Goal: Communication & Community: Answer question/provide support

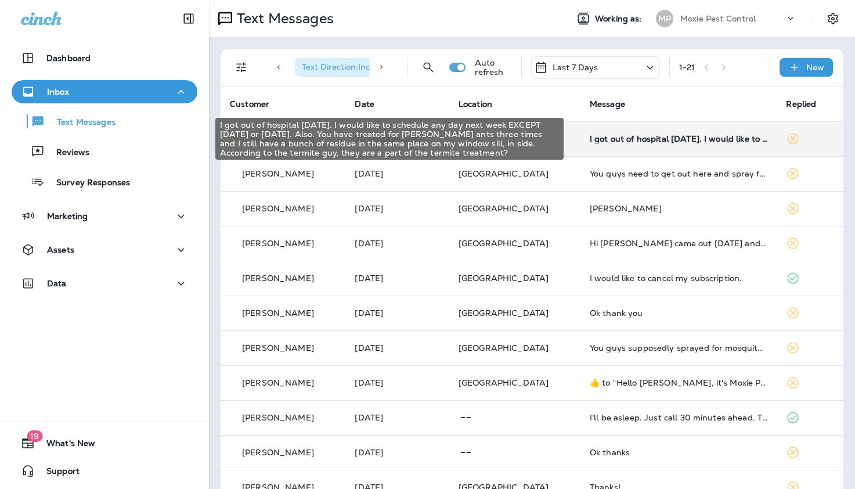
click at [595, 139] on div "I got out of hospital [DATE]. I would like to schedule any day next week EXCEPT…" at bounding box center [679, 138] width 178 height 9
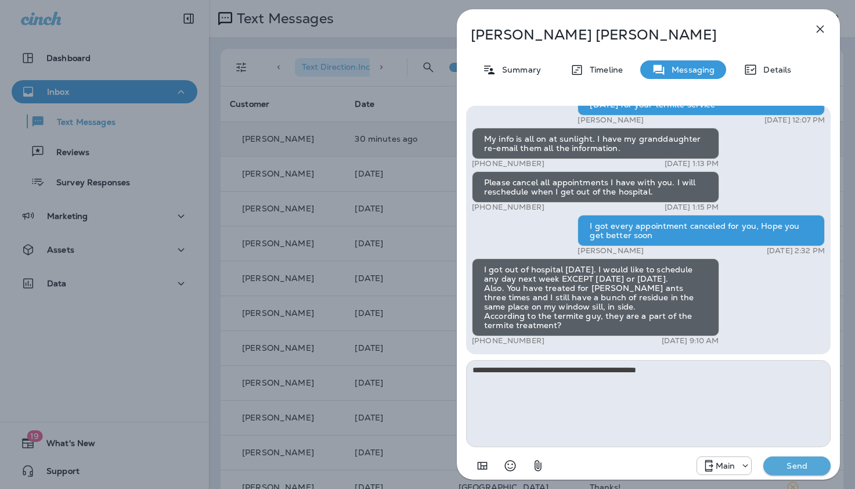
type textarea "**********"
click at [785, 462] on p "Send" at bounding box center [797, 465] width 49 height 10
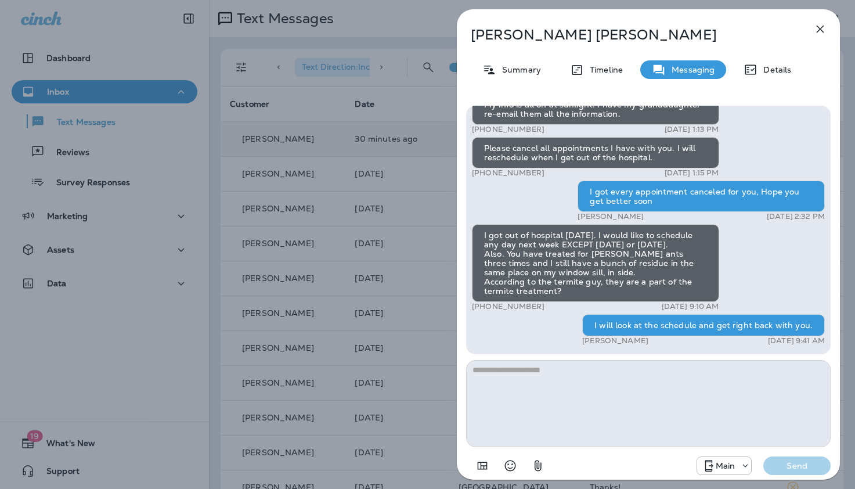
click at [818, 26] on icon "button" at bounding box center [820, 29] width 14 height 14
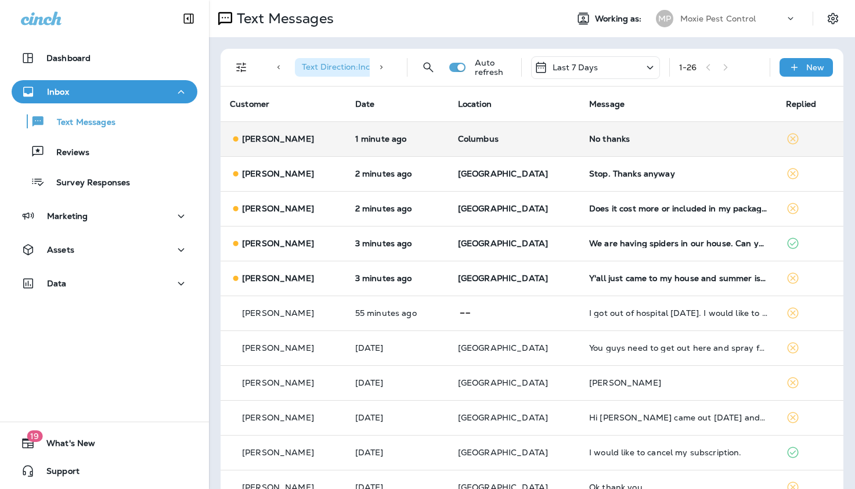
click at [589, 140] on div "No thanks" at bounding box center [678, 138] width 178 height 9
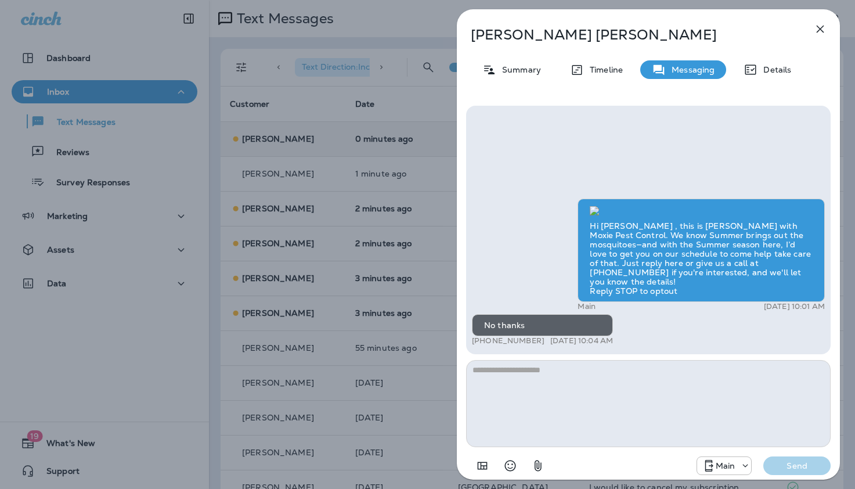
click at [817, 30] on icon "button" at bounding box center [820, 29] width 14 height 14
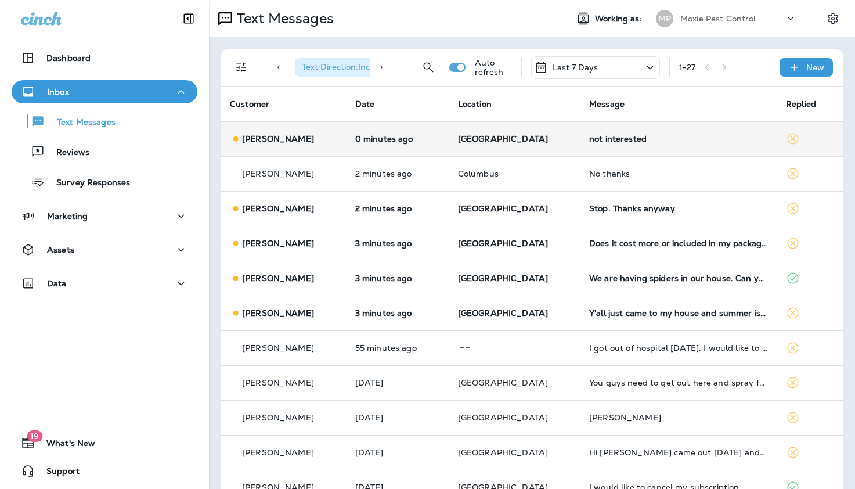
click at [594, 139] on div "not interested" at bounding box center [678, 138] width 178 height 9
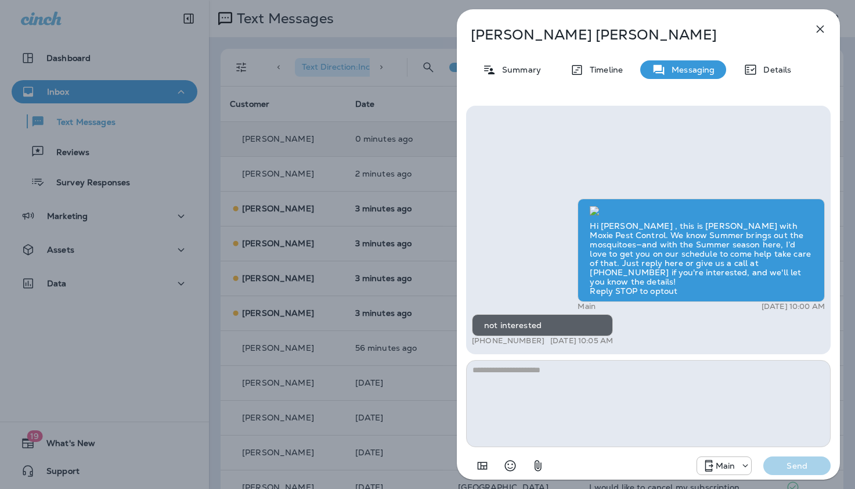
click at [817, 32] on icon "button" at bounding box center [820, 29] width 14 height 14
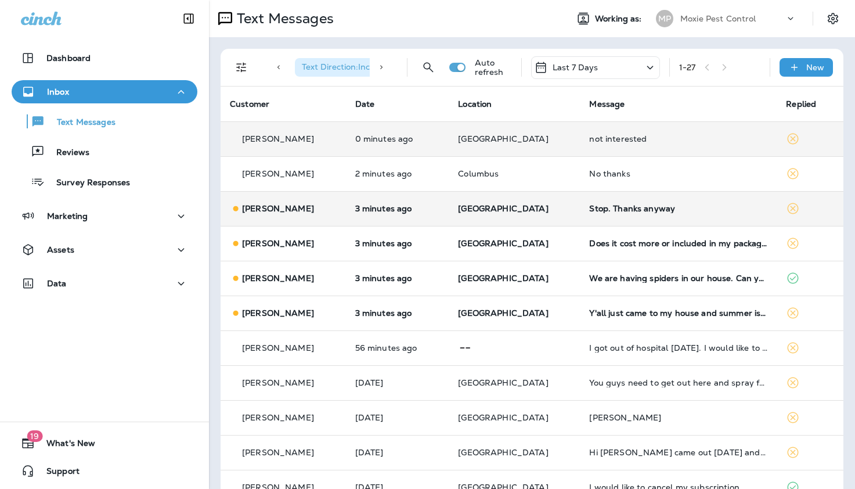
click at [589, 210] on div "Stop. Thanks anyway" at bounding box center [678, 208] width 178 height 9
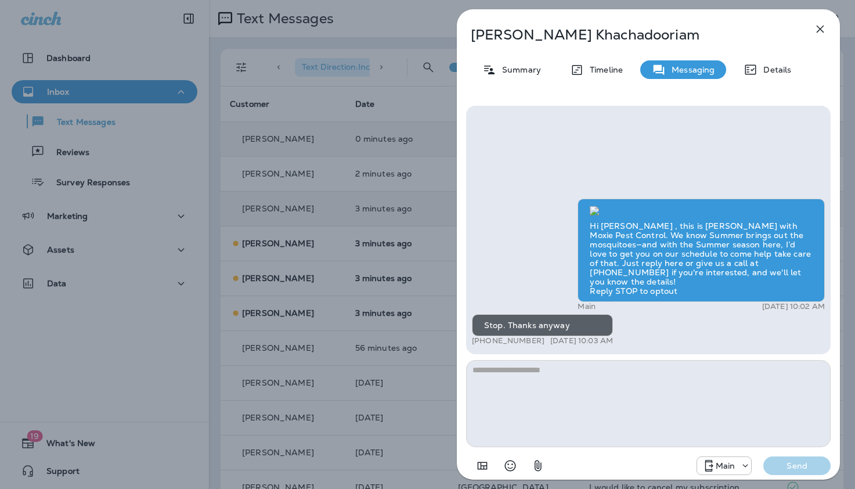
click at [821, 29] on icon "button" at bounding box center [821, 30] width 8 height 8
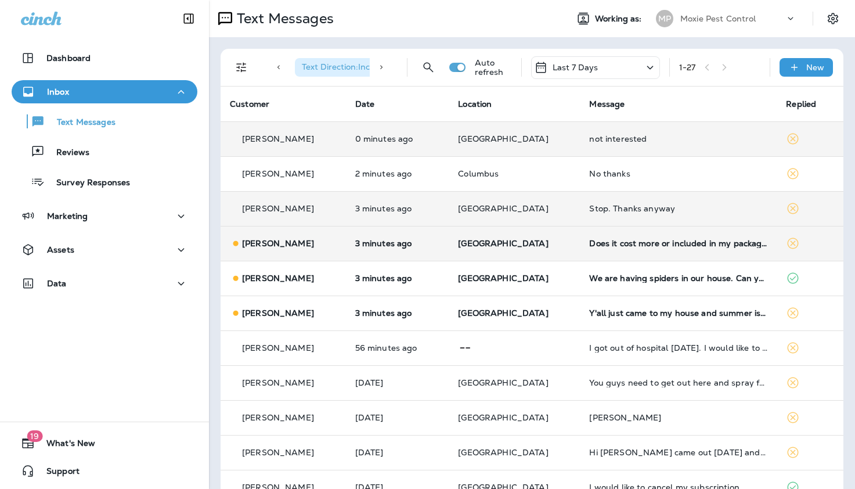
click at [618, 246] on div "Does it cost more or included in my package?" at bounding box center [678, 243] width 178 height 9
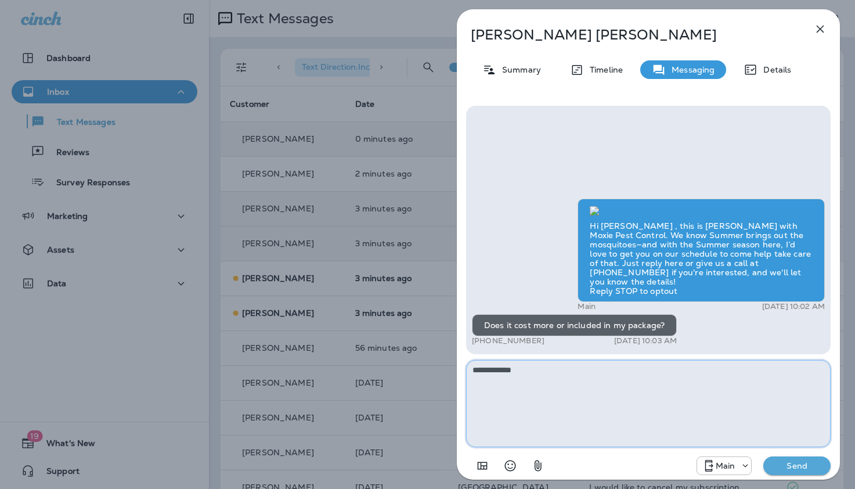
paste textarea "**********"
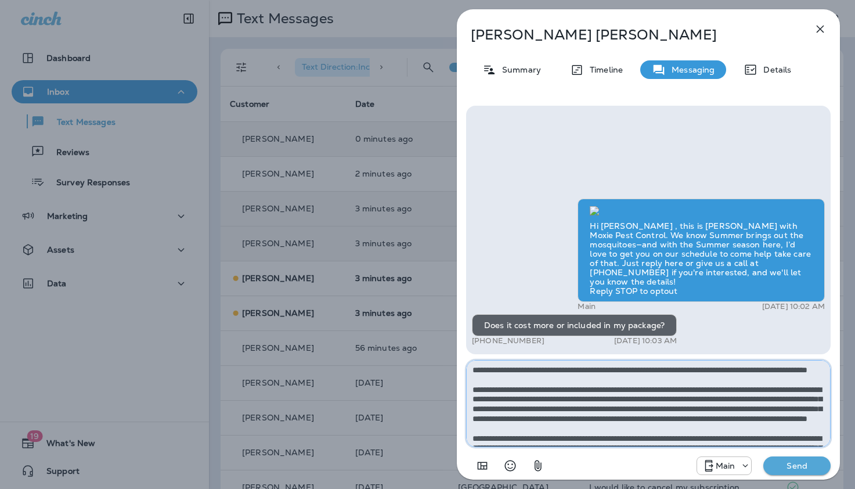
click at [513, 370] on textarea "**********" at bounding box center [648, 403] width 365 height 87
type textarea "**********"
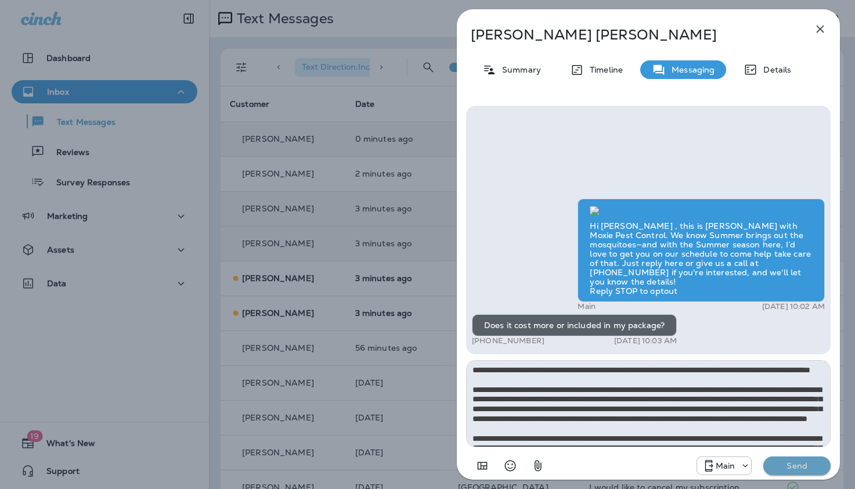
click at [796, 464] on p "Send" at bounding box center [797, 465] width 49 height 10
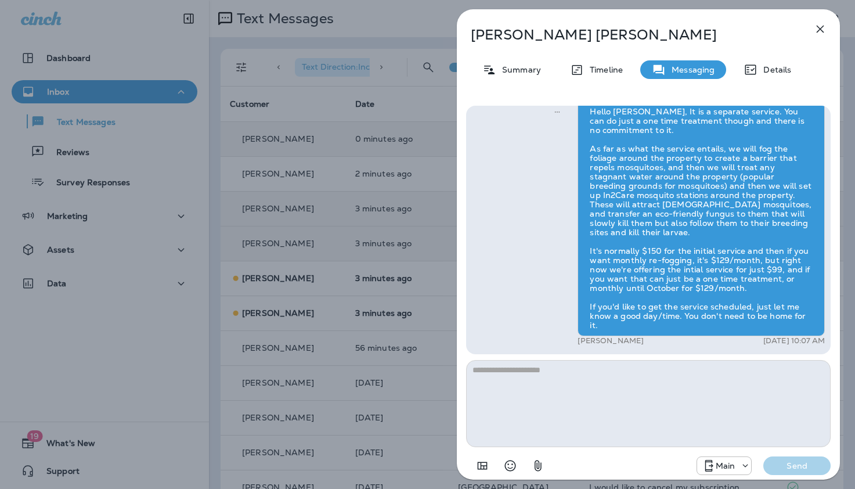
click at [819, 29] on icon "button" at bounding box center [820, 29] width 14 height 14
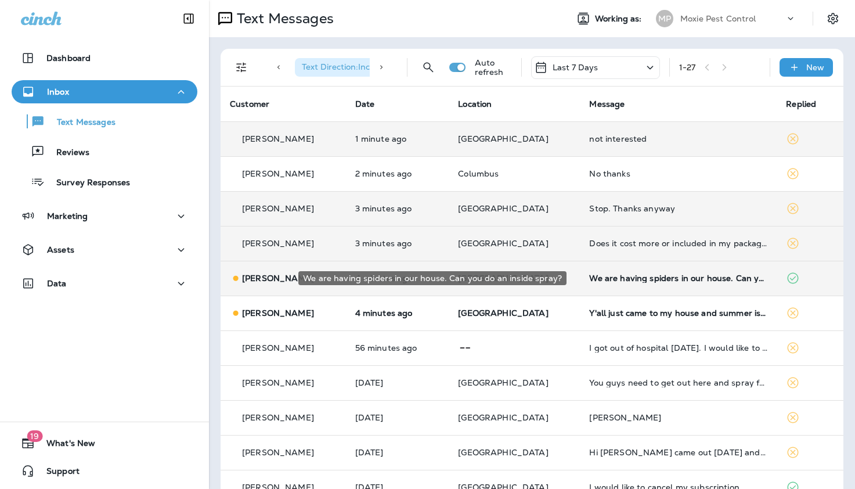
click at [600, 277] on div "We are having spiders in our house. Can you do an inside spray?" at bounding box center [678, 277] width 178 height 9
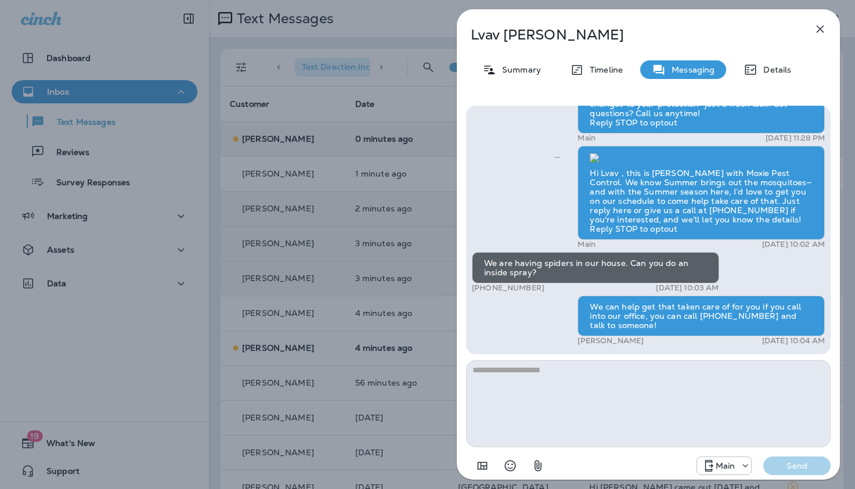
click at [818, 27] on icon "button" at bounding box center [820, 29] width 14 height 14
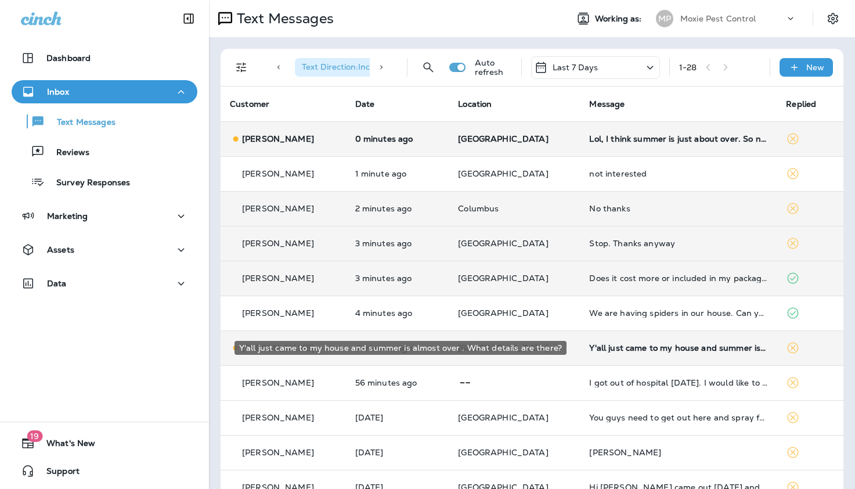
click at [623, 348] on div "Y'all just came to my house and summer is almost over . What details are there?" at bounding box center [678, 347] width 178 height 9
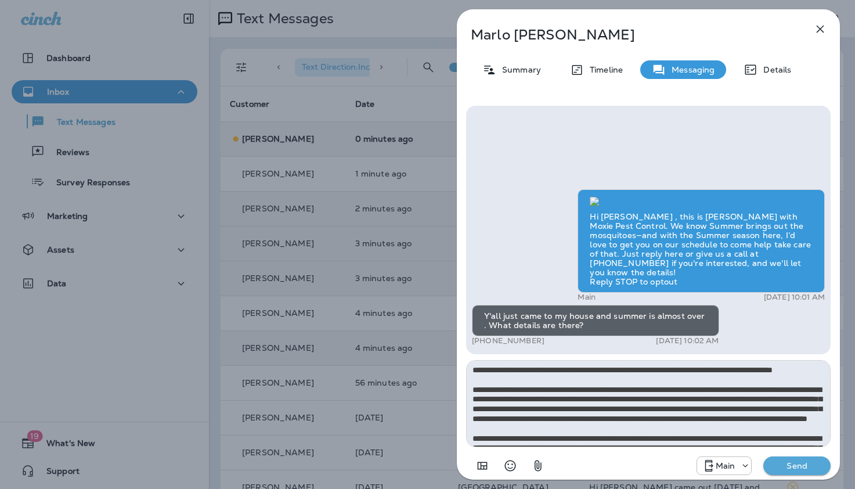
type textarea "**********"
click at [782, 465] on p "Send" at bounding box center [797, 465] width 49 height 10
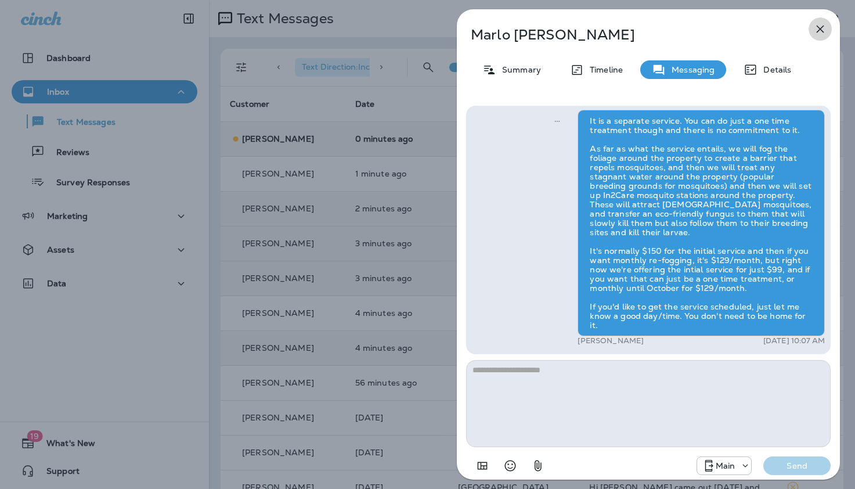
click at [820, 27] on icon "button" at bounding box center [820, 29] width 14 height 14
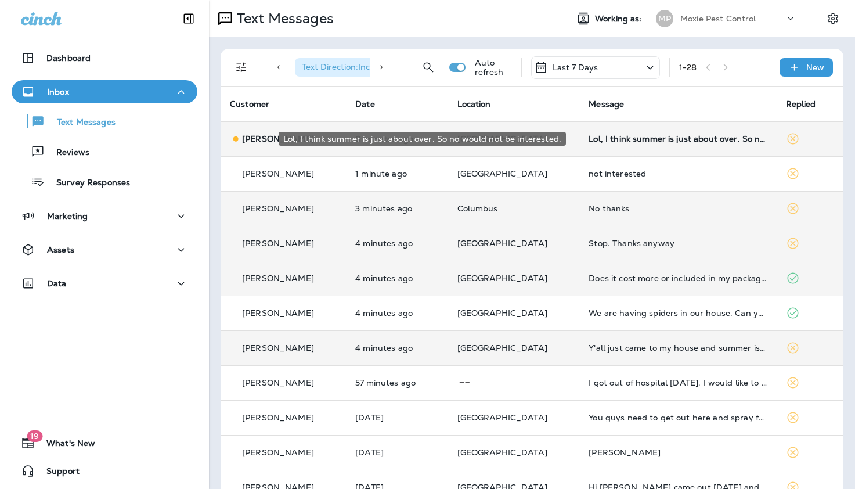
click at [603, 139] on div "Lol, I think summer is just about over. So no would not be interested." at bounding box center [678, 138] width 178 height 9
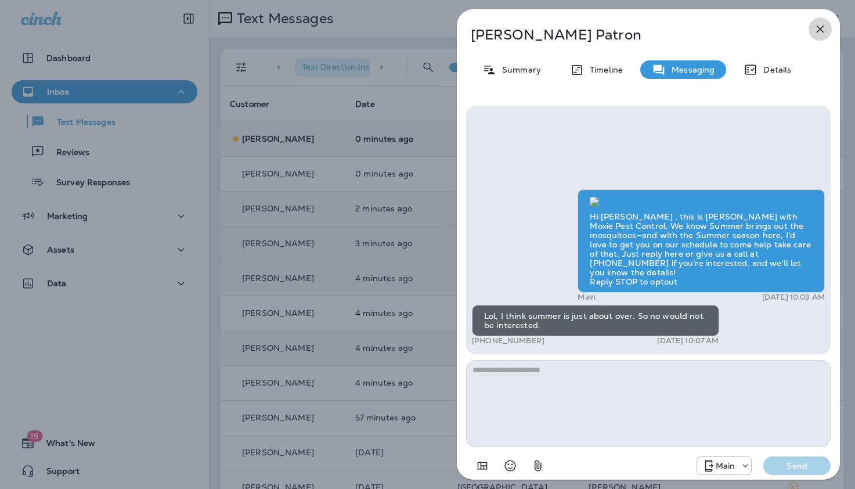
click at [820, 28] on icon "button" at bounding box center [820, 29] width 14 height 14
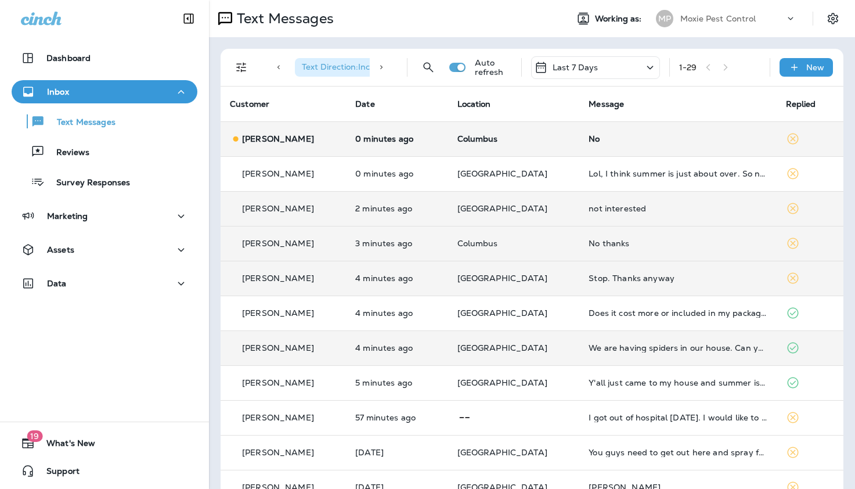
click at [589, 138] on div "No" at bounding box center [678, 138] width 178 height 9
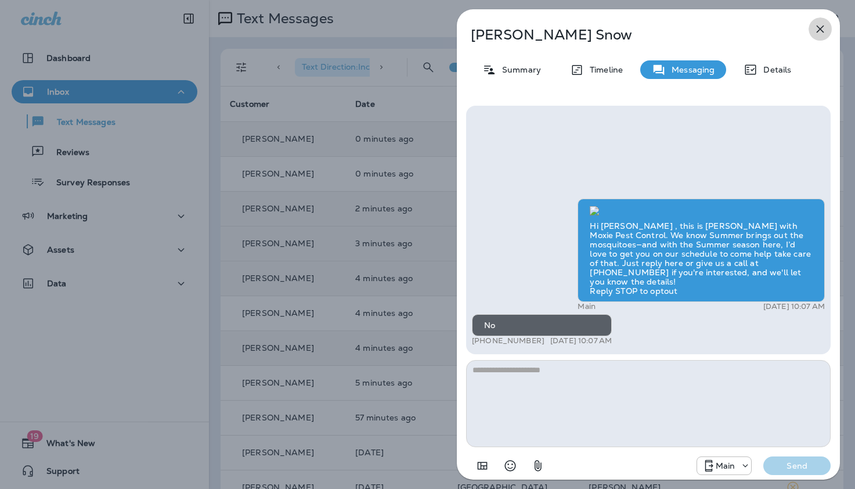
click at [821, 28] on icon "button" at bounding box center [821, 30] width 8 height 8
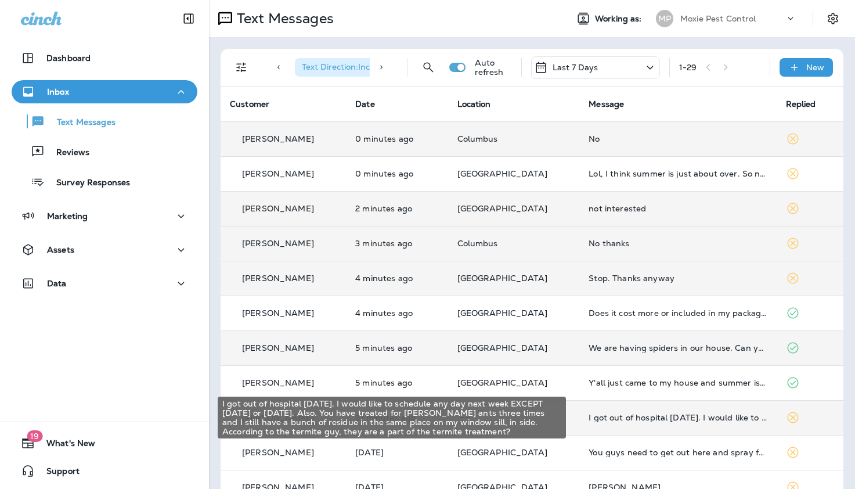
click at [593, 417] on div "I got out of hospital [DATE]. I would like to schedule any day next week EXCEPT…" at bounding box center [678, 417] width 178 height 9
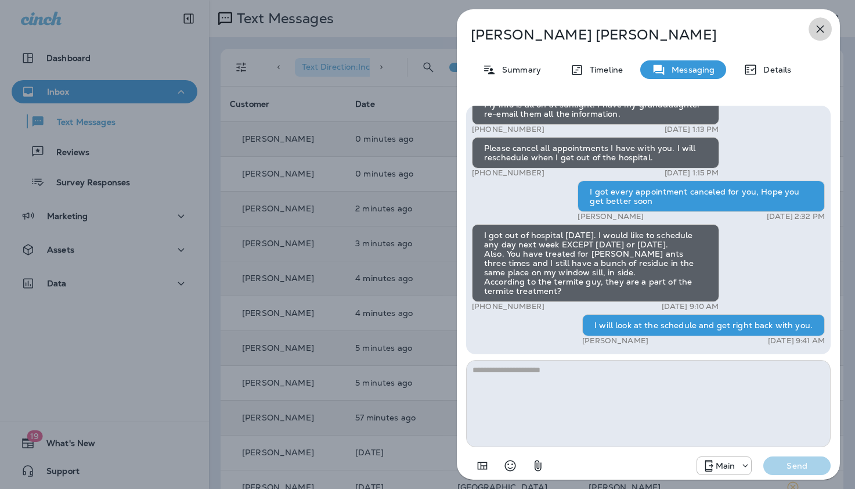
click at [820, 30] on icon "button" at bounding box center [821, 30] width 8 height 8
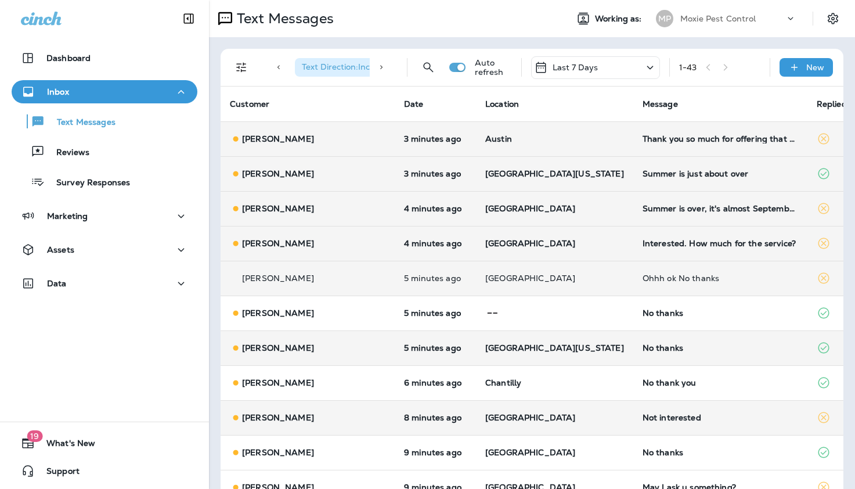
click at [643, 173] on div "Summer is just about over" at bounding box center [721, 173] width 156 height 9
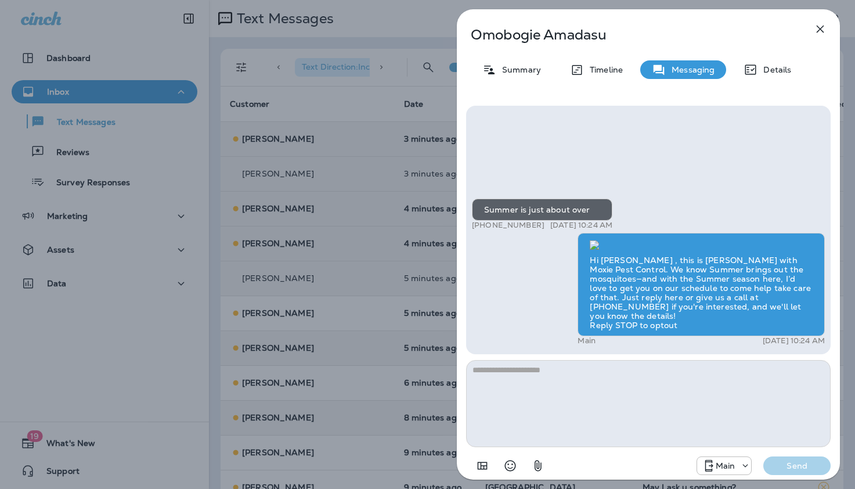
scroll to position [1, 0]
click at [820, 28] on icon "button" at bounding box center [820, 29] width 14 height 14
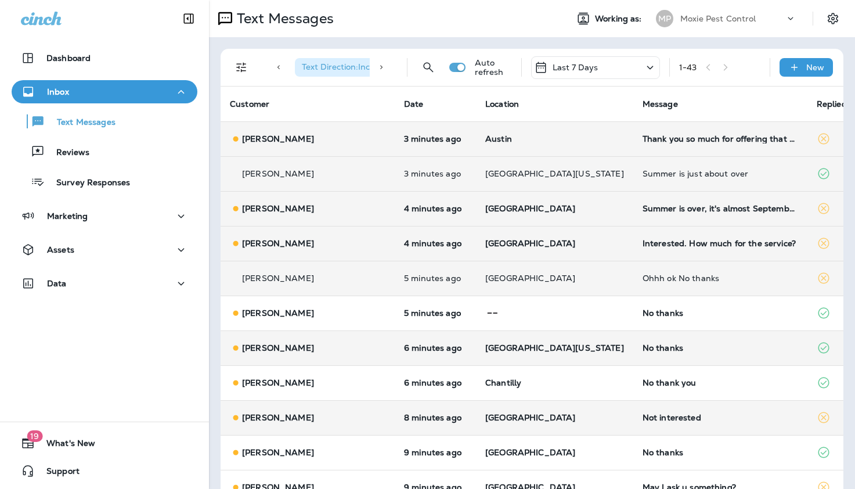
click at [643, 418] on div "Not interested" at bounding box center [721, 417] width 156 height 9
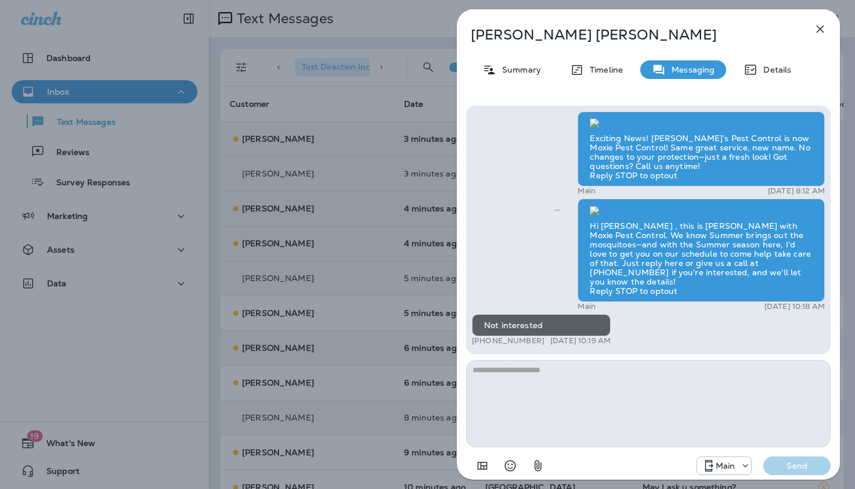
click at [821, 28] on icon "button" at bounding box center [821, 30] width 8 height 8
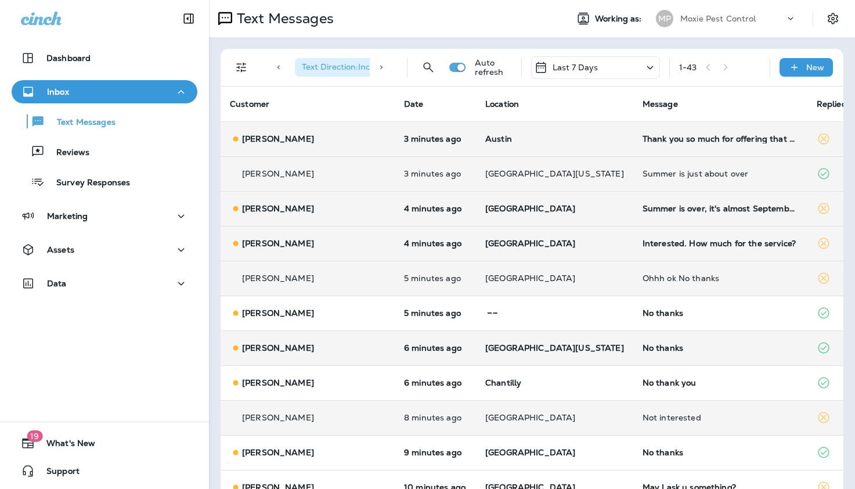
click at [643, 348] on div "No thanks" at bounding box center [721, 347] width 156 height 9
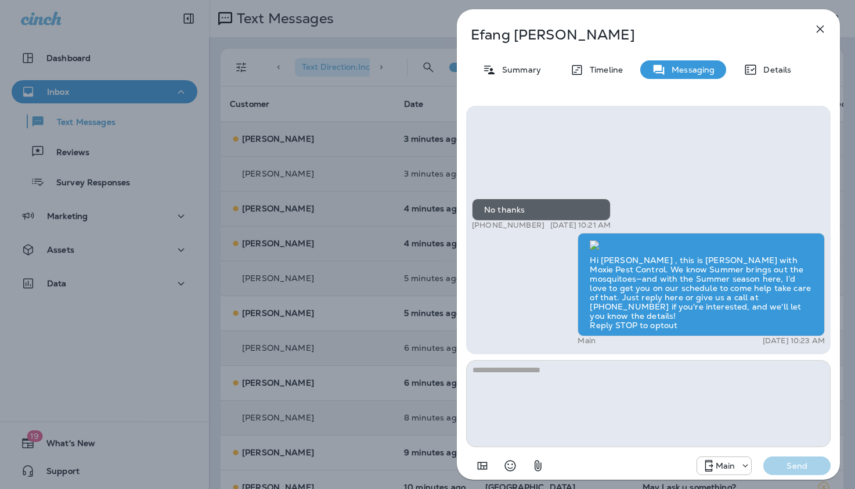
click at [821, 27] on icon "button" at bounding box center [821, 30] width 8 height 8
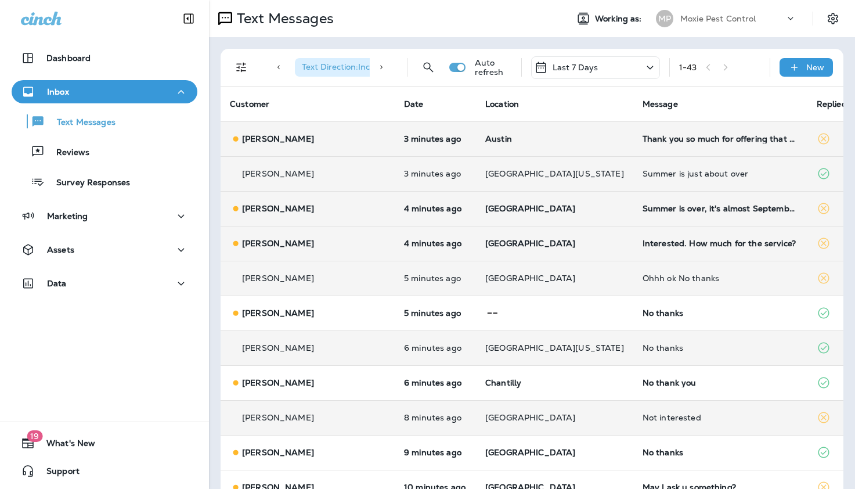
click at [643, 245] on div "Interested. How much for the service?" at bounding box center [721, 243] width 156 height 9
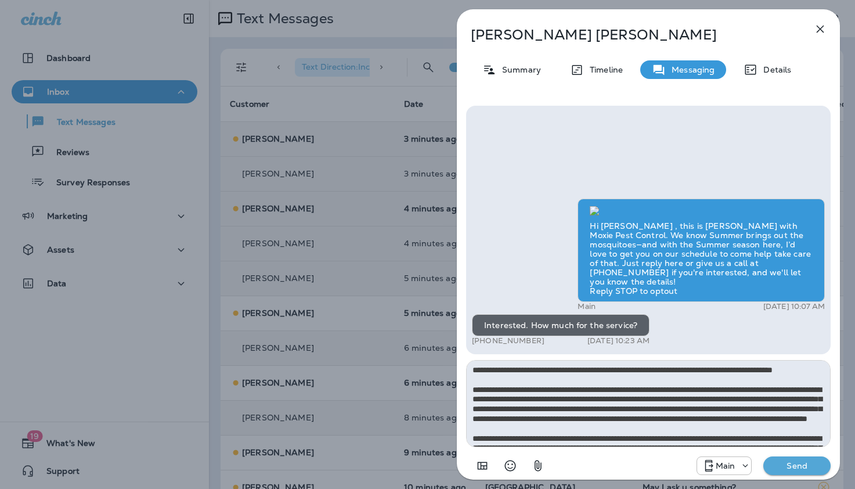
scroll to position [65, 0]
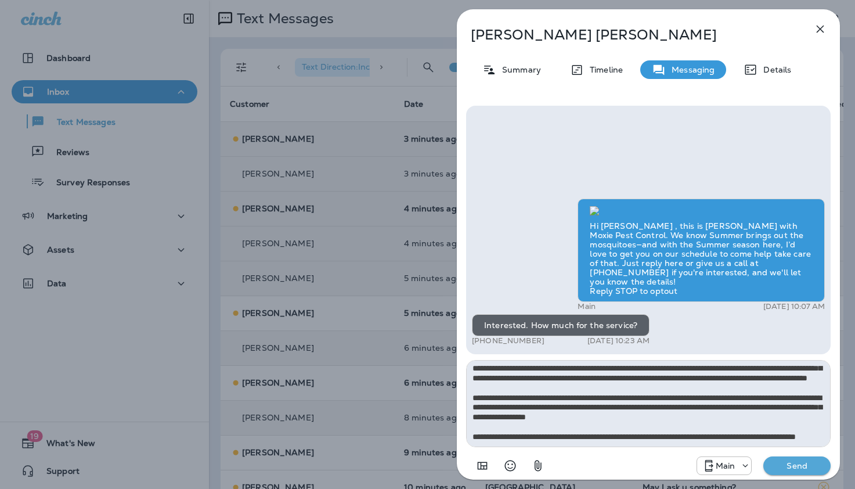
type textarea "**********"
click at [802, 468] on p "Send" at bounding box center [797, 465] width 49 height 10
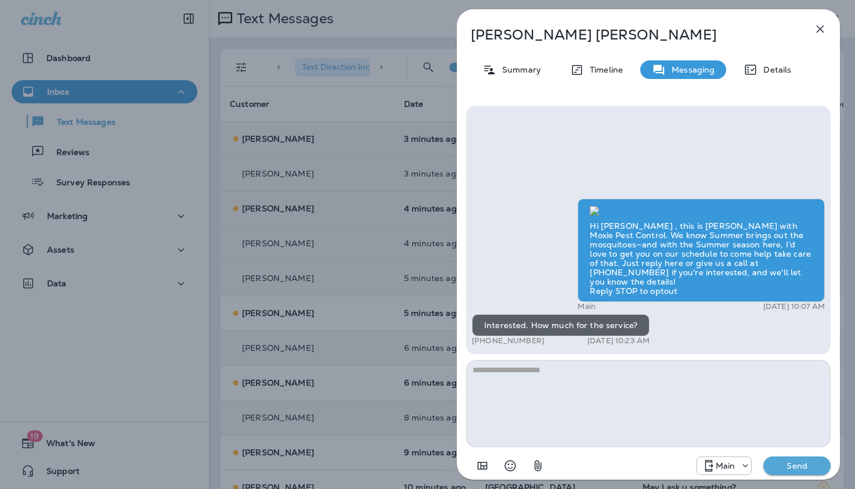
scroll to position [0, 0]
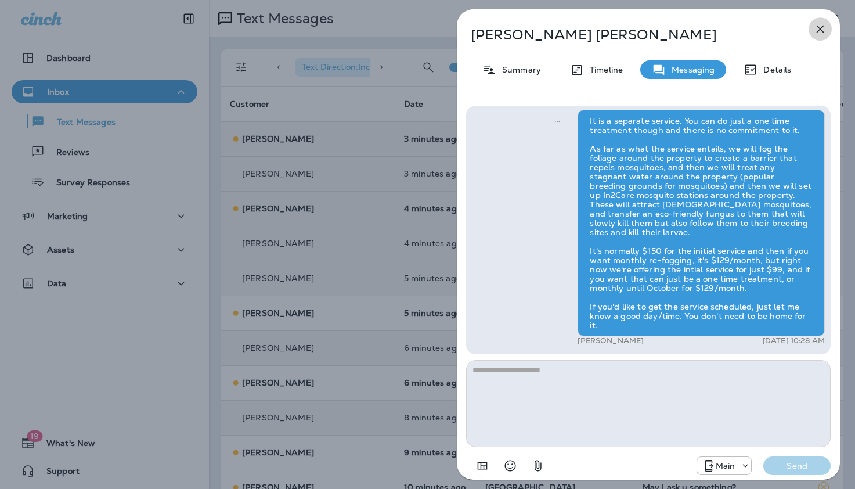
click at [818, 27] on icon "button" at bounding box center [820, 29] width 14 height 14
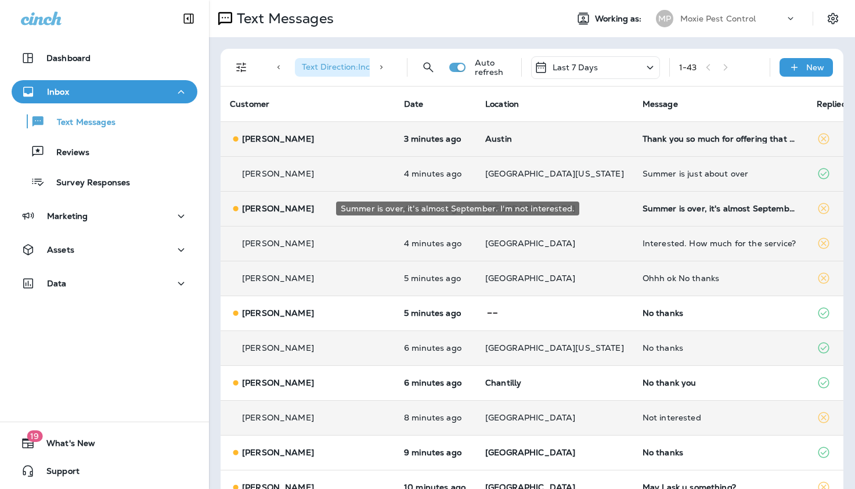
click at [643, 210] on div "Summer is over, it's almost September. I'm not interested." at bounding box center [721, 208] width 156 height 9
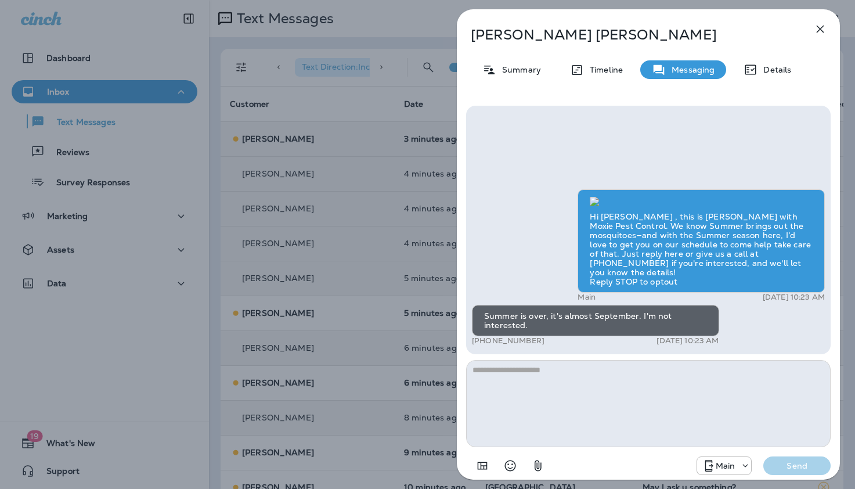
click at [821, 26] on icon "button" at bounding box center [820, 29] width 14 height 14
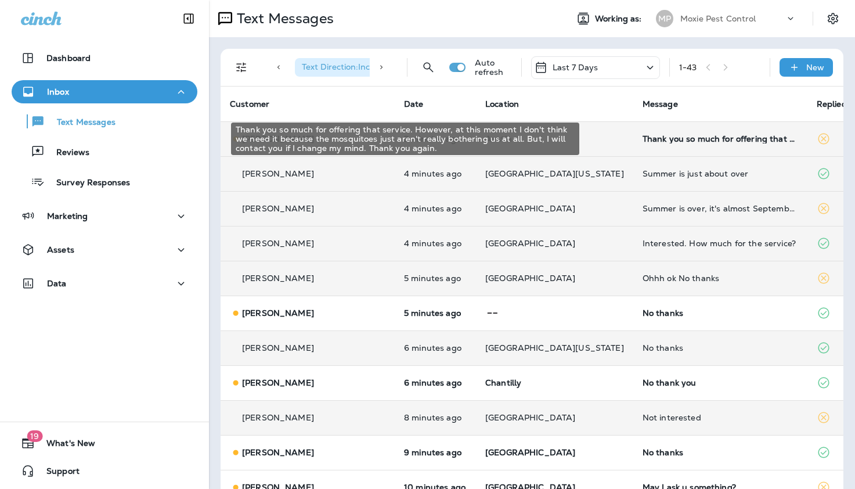
click at [643, 140] on div "Thank you so much for offering that service. However, at this moment I don't th…" at bounding box center [721, 138] width 156 height 9
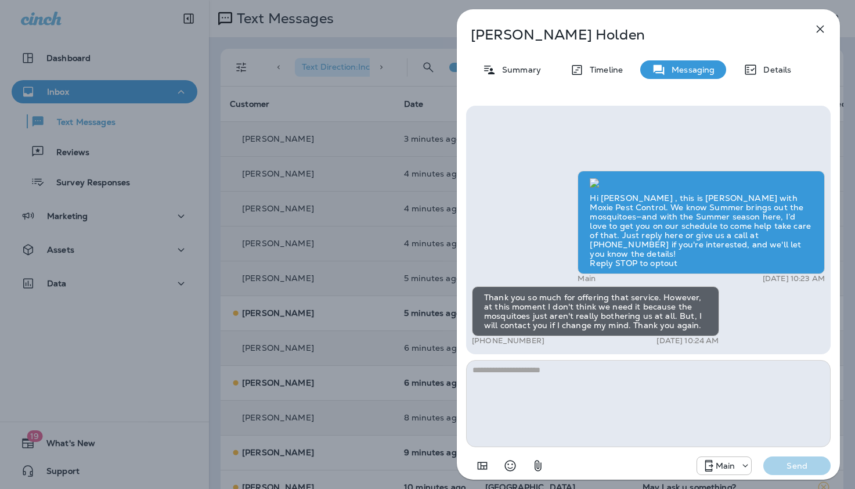
click at [819, 27] on icon "button" at bounding box center [820, 29] width 14 height 14
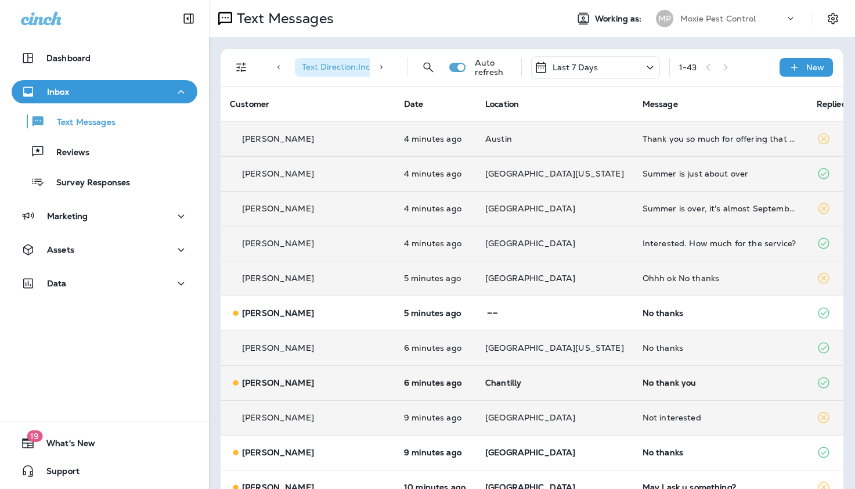
click at [643, 385] on div "No thank you" at bounding box center [721, 382] width 156 height 9
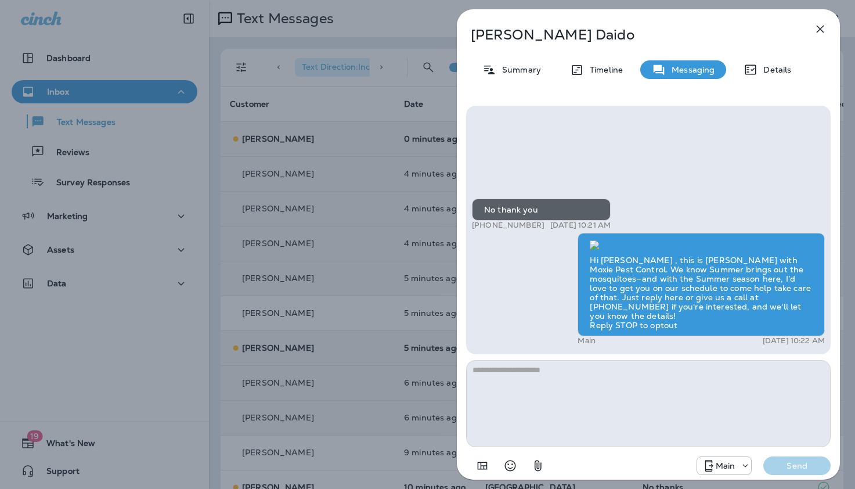
click at [819, 28] on icon "button" at bounding box center [821, 30] width 8 height 8
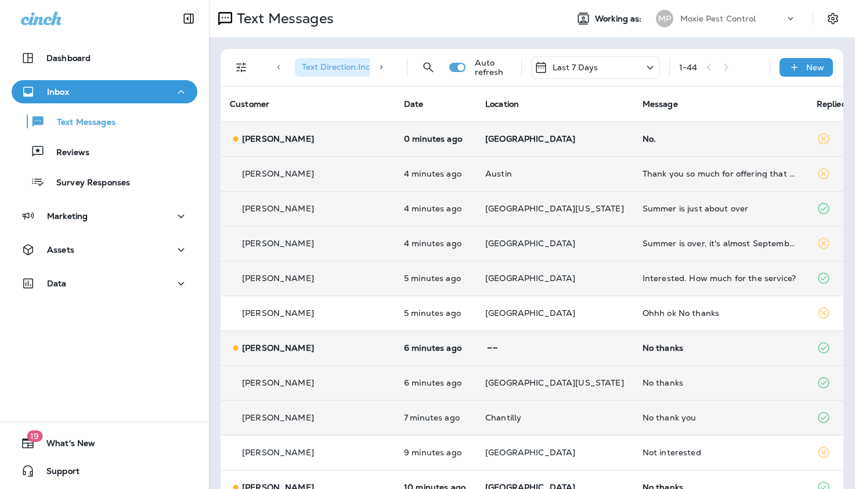
click at [643, 349] on div "No thanks" at bounding box center [721, 347] width 156 height 9
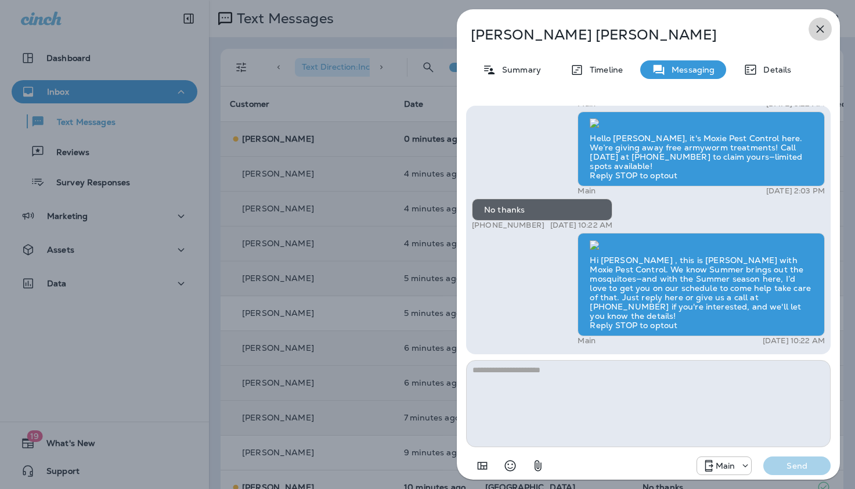
click at [820, 28] on icon "button" at bounding box center [820, 29] width 14 height 14
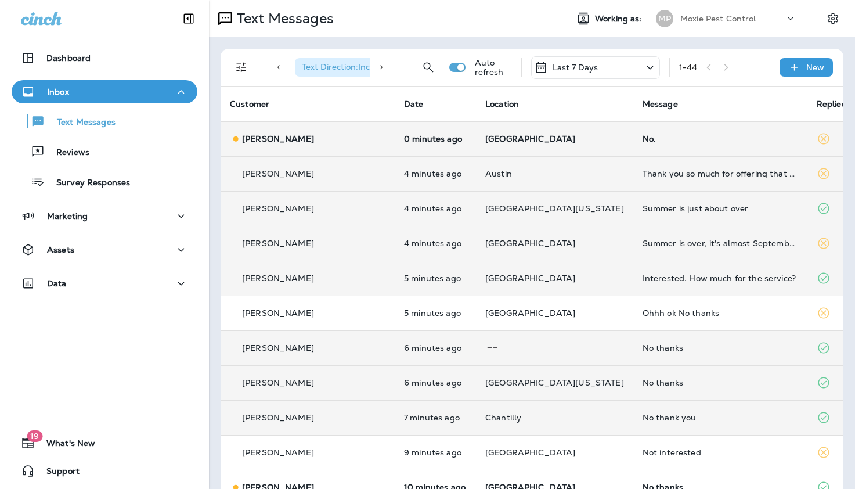
click at [643, 142] on div "No." at bounding box center [721, 138] width 156 height 9
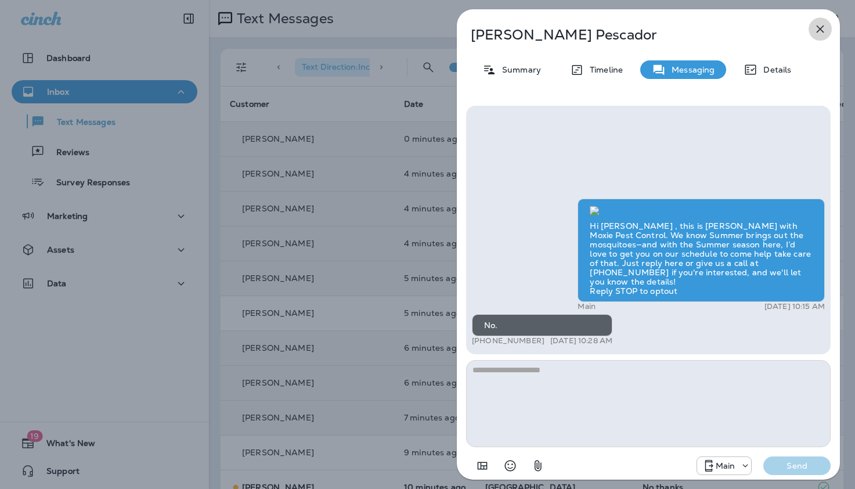
click at [823, 27] on icon "button" at bounding box center [820, 29] width 14 height 14
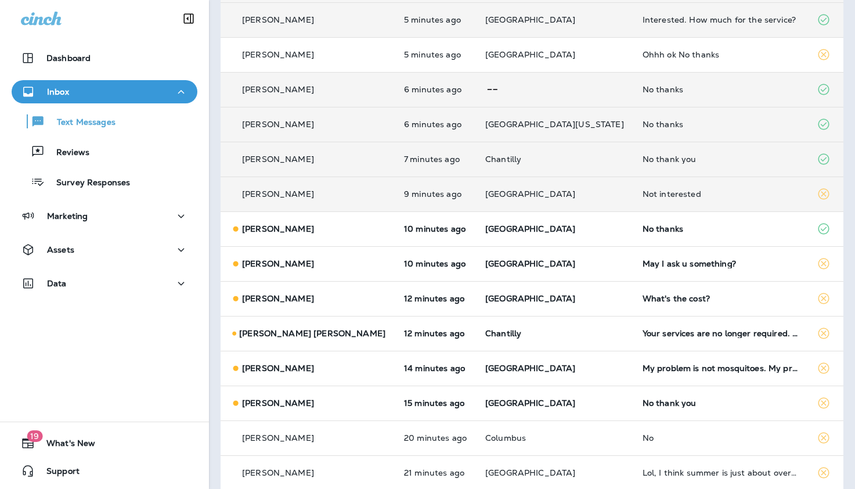
scroll to position [261, 0]
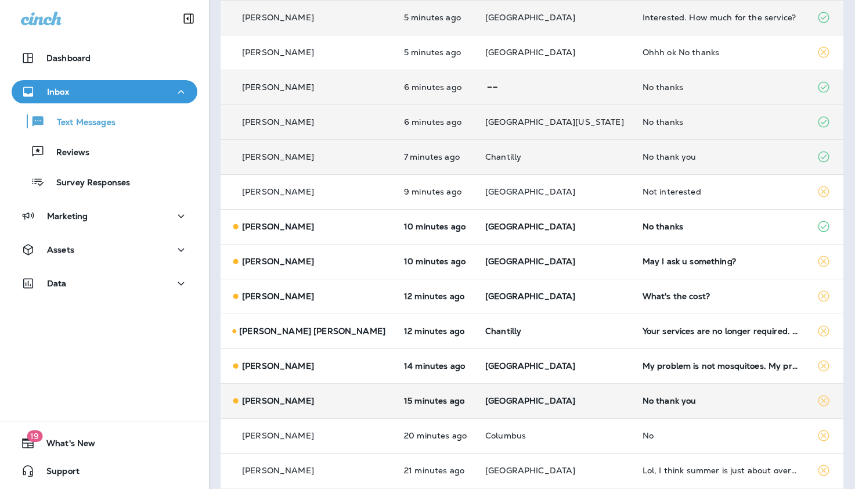
click at [643, 400] on div "No thank you" at bounding box center [721, 400] width 156 height 9
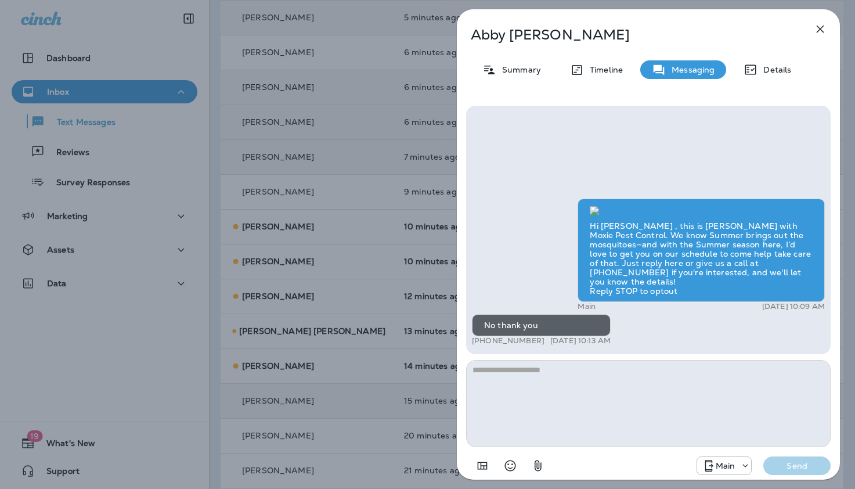
click at [820, 27] on icon "button" at bounding box center [820, 29] width 14 height 14
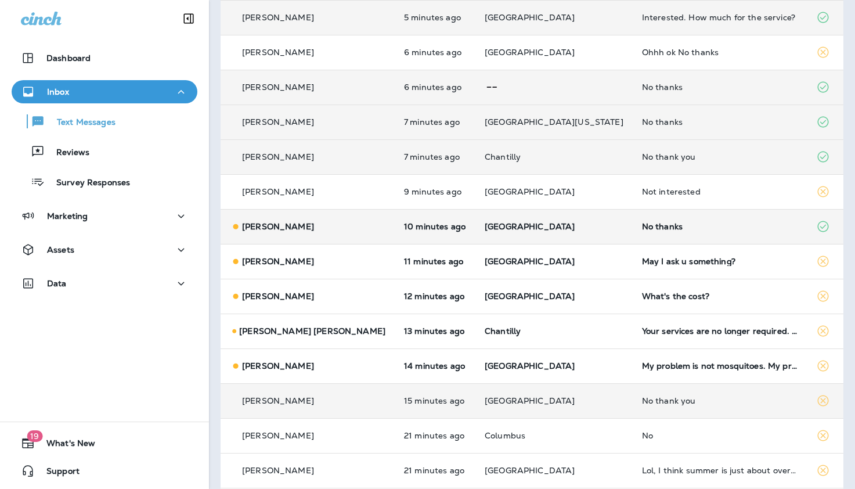
click at [642, 226] on div "No thanks" at bounding box center [720, 226] width 156 height 9
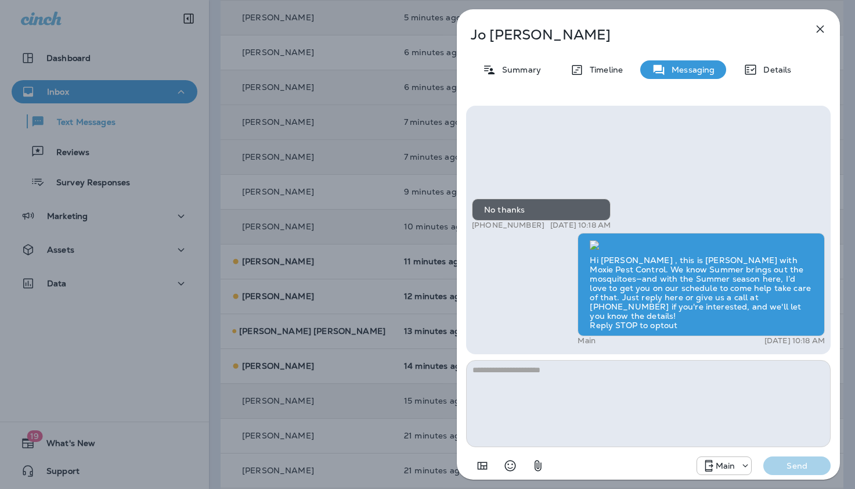
click at [821, 28] on icon "button" at bounding box center [821, 30] width 8 height 8
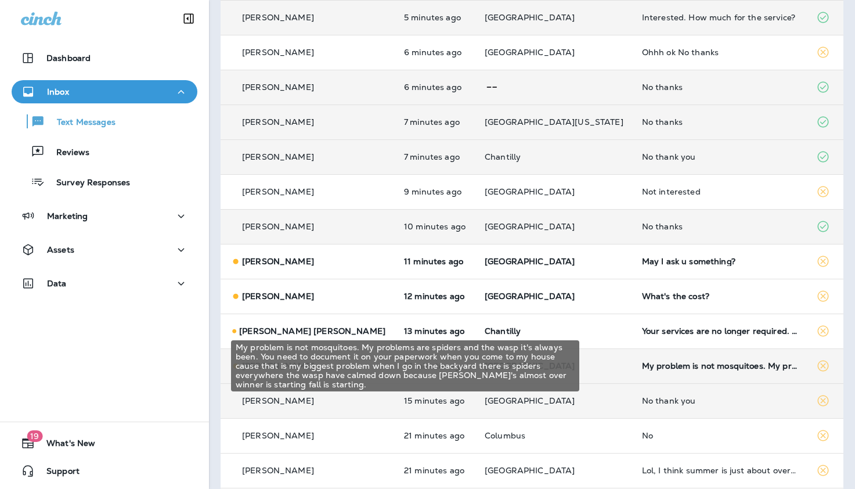
click at [642, 365] on div "My problem is not mosquitoes. My problems are spiders and the wasp it's always …" at bounding box center [720, 365] width 156 height 9
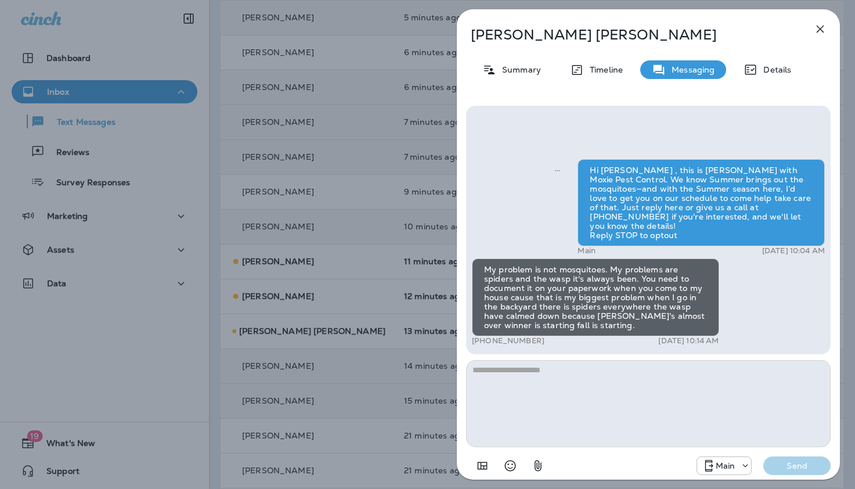
click at [818, 28] on icon "button" at bounding box center [820, 29] width 14 height 14
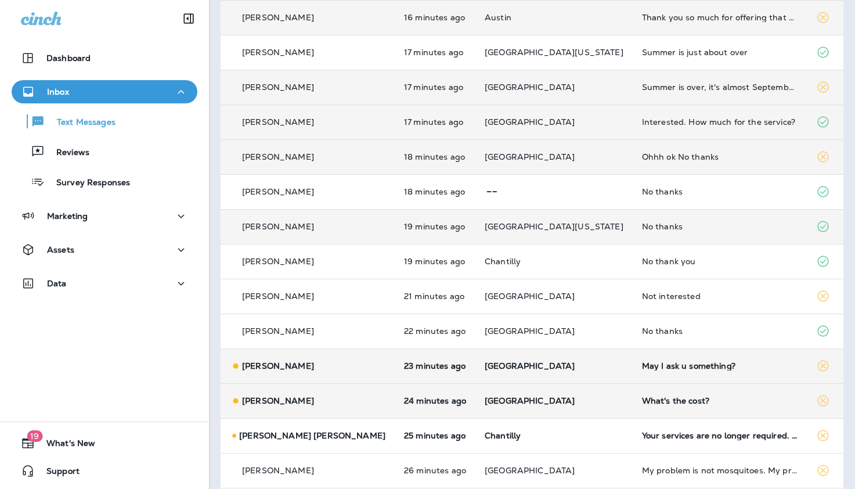
click at [642, 365] on div "May I ask u something?" at bounding box center [720, 365] width 156 height 9
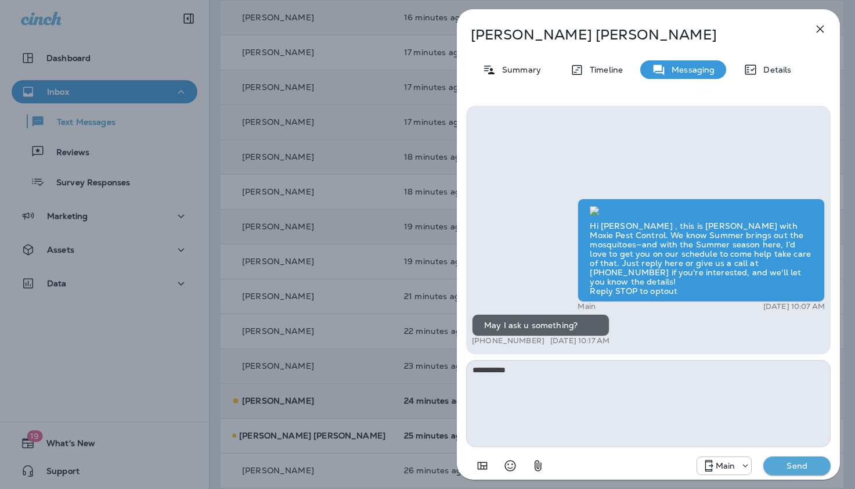
type textarea "**********"
click at [785, 463] on p "Send" at bounding box center [797, 465] width 49 height 10
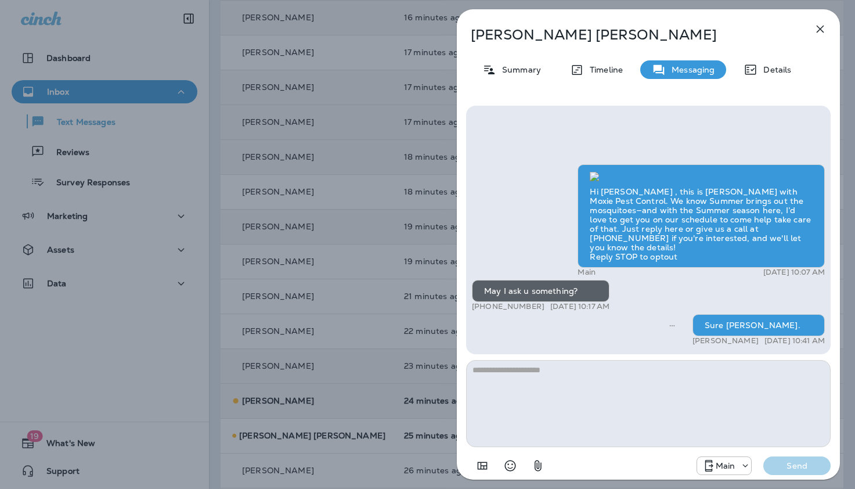
click at [821, 28] on icon "button" at bounding box center [820, 29] width 14 height 14
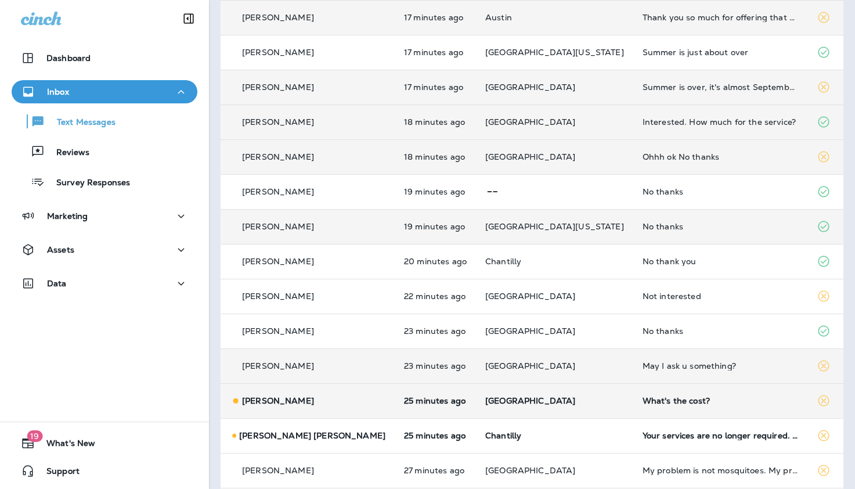
click at [643, 403] on div "What's the cost?" at bounding box center [721, 400] width 156 height 9
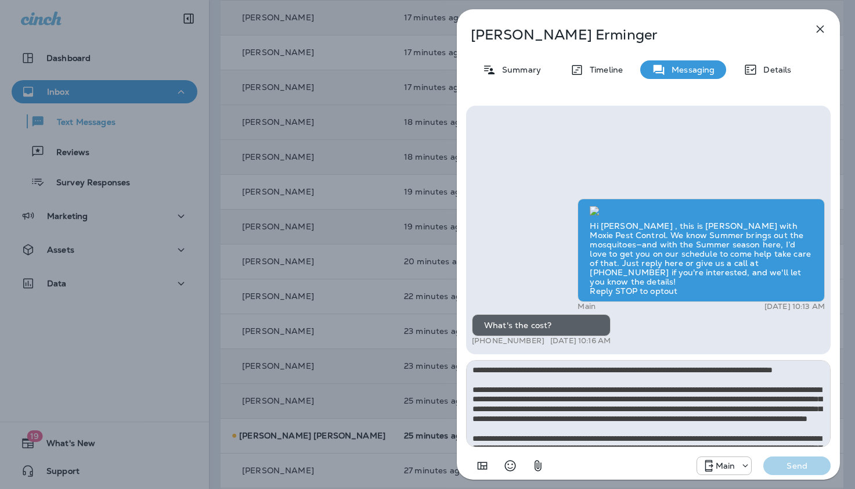
scroll to position [65, 0]
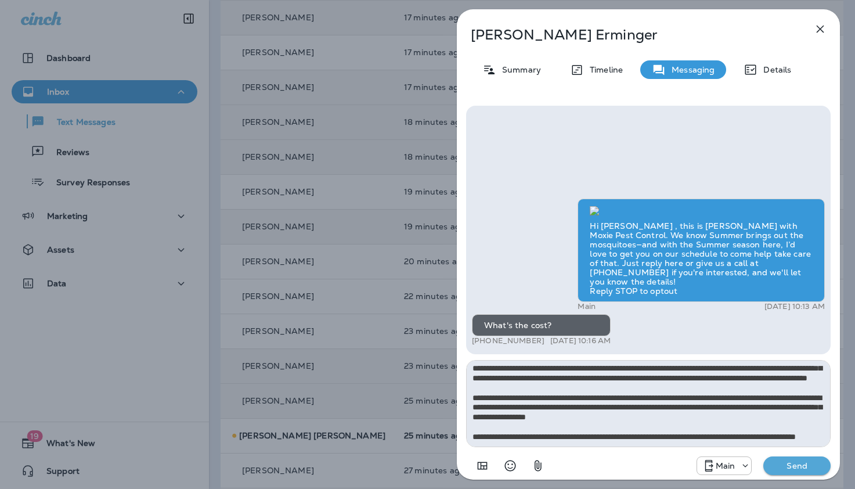
type textarea "**********"
click at [793, 465] on p "Send" at bounding box center [797, 465] width 49 height 10
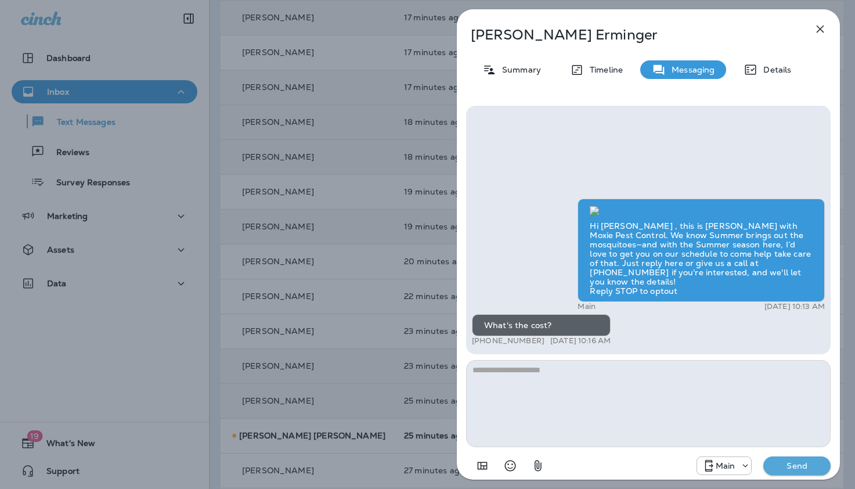
scroll to position [0, 0]
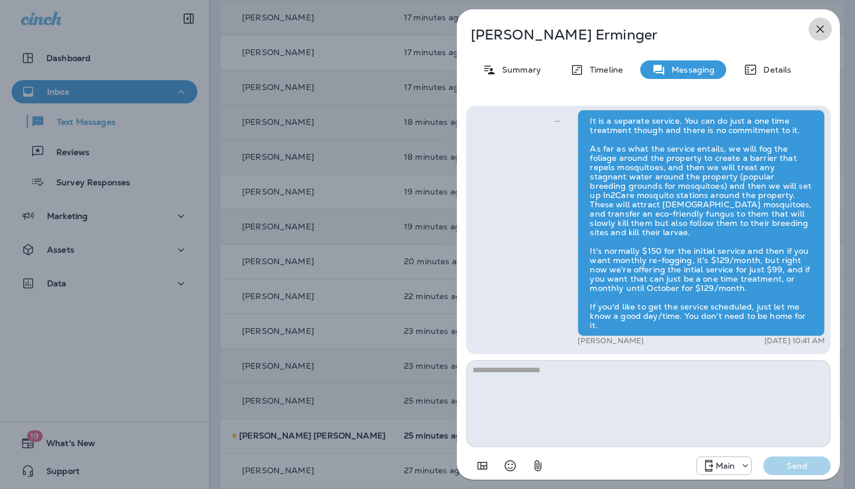
click at [821, 27] on icon "button" at bounding box center [821, 30] width 8 height 8
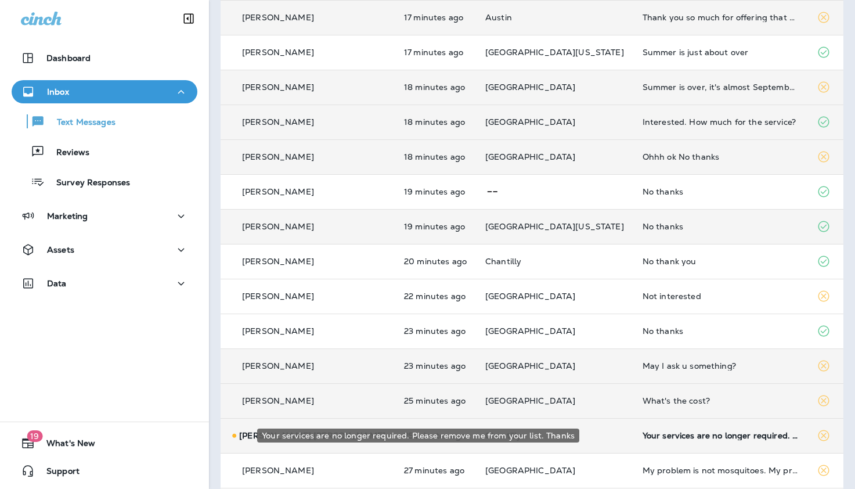
click at [643, 434] on div "Your services are no longer required. Please remove me from your list. Thanks" at bounding box center [721, 435] width 156 height 9
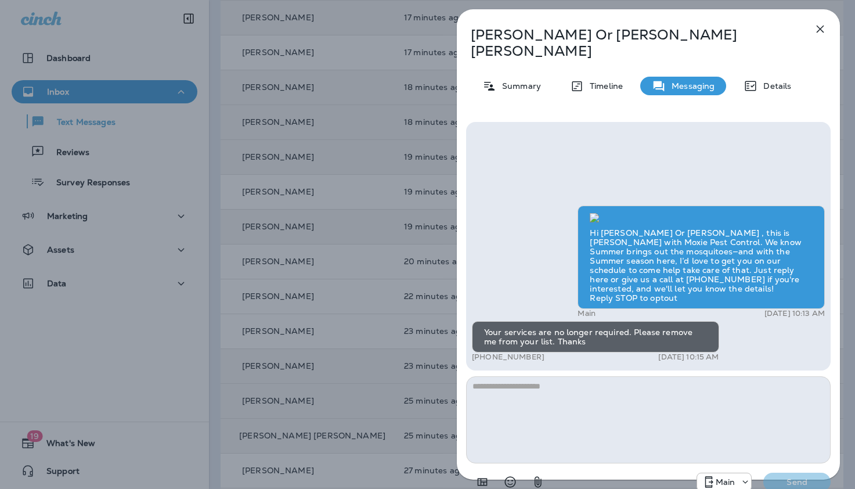
click at [821, 28] on icon "button" at bounding box center [821, 30] width 8 height 8
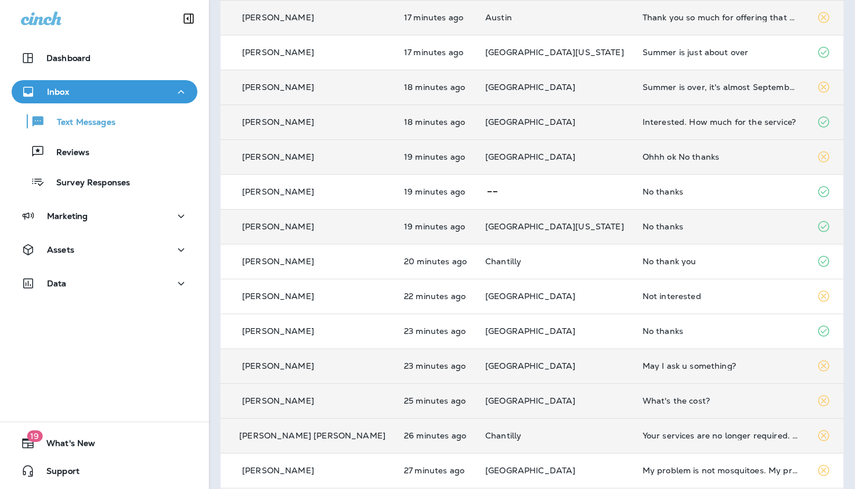
click at [643, 122] on div "Interested. How much for the service?" at bounding box center [721, 121] width 156 height 9
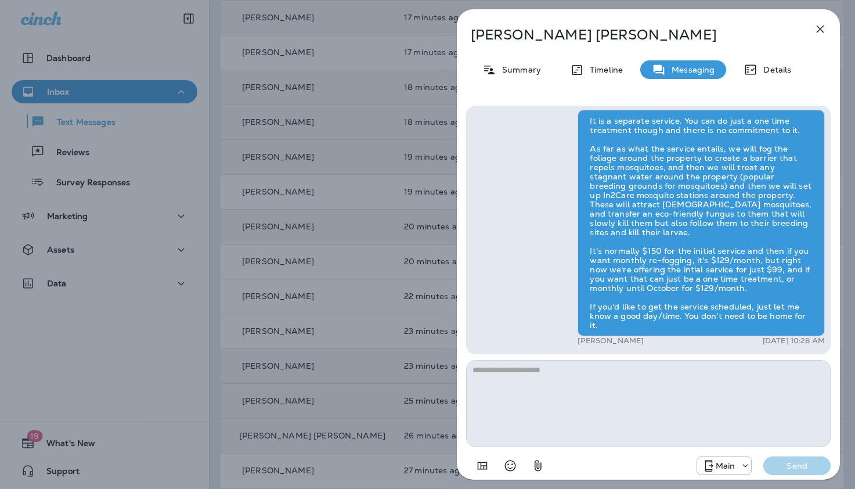
click at [820, 27] on icon "button" at bounding box center [820, 29] width 14 height 14
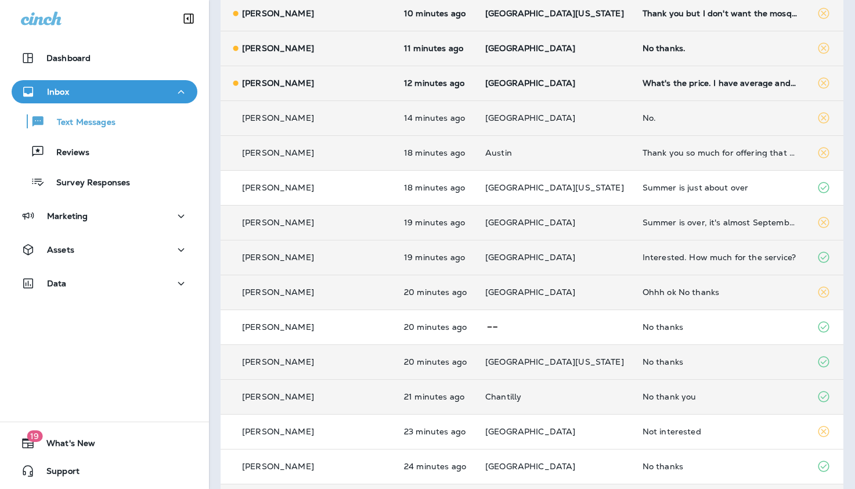
scroll to position [123, 0]
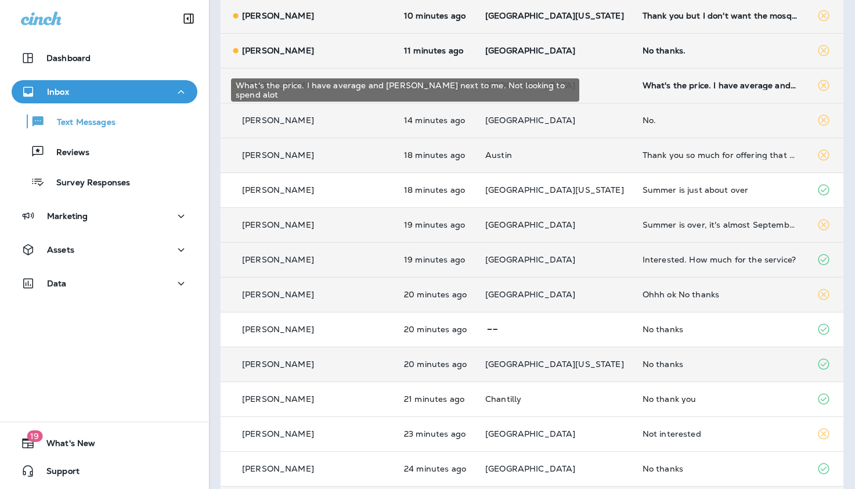
click at [643, 85] on div "What's the price. I have average and [PERSON_NAME] next to me. Not looking to s…" at bounding box center [721, 85] width 156 height 9
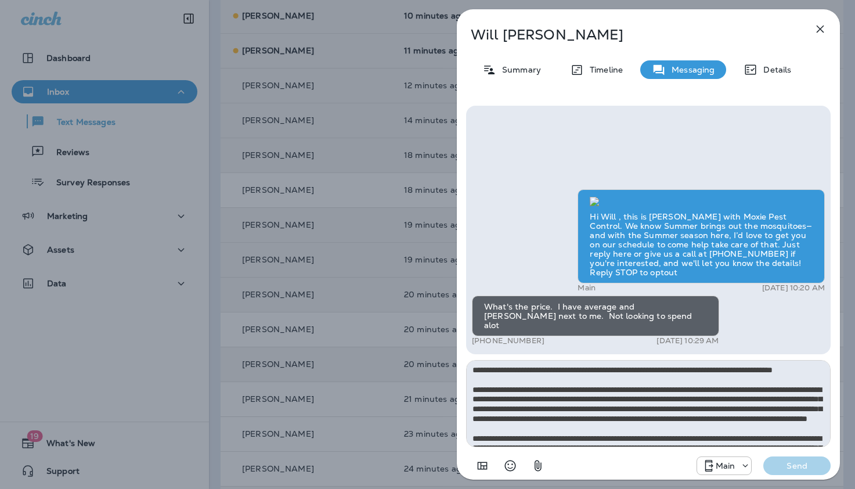
scroll to position [65, 0]
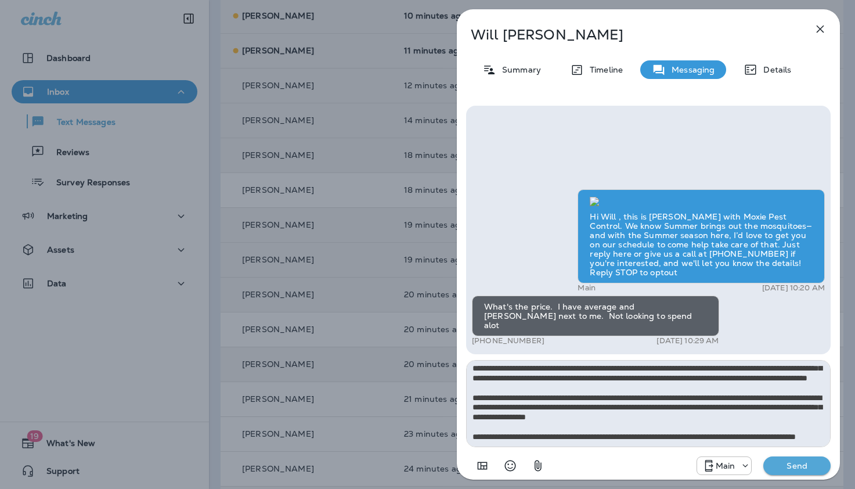
type textarea "**********"
click at [798, 467] on p "Send" at bounding box center [797, 465] width 49 height 10
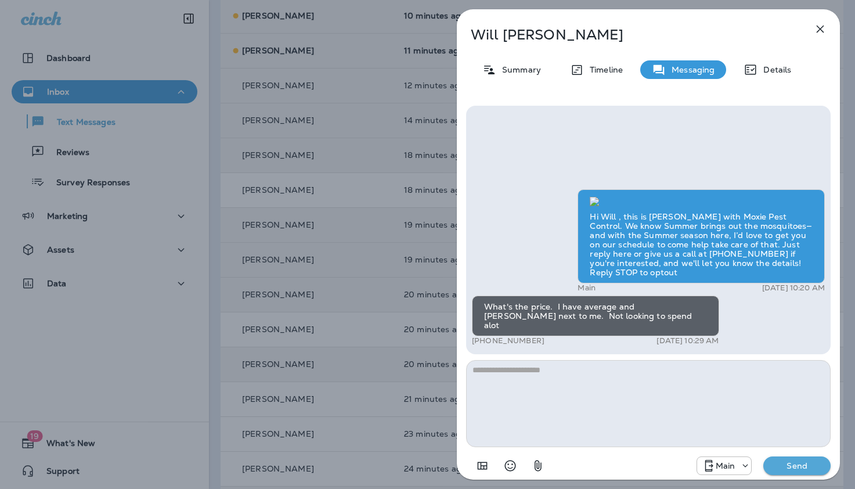
scroll to position [0, 0]
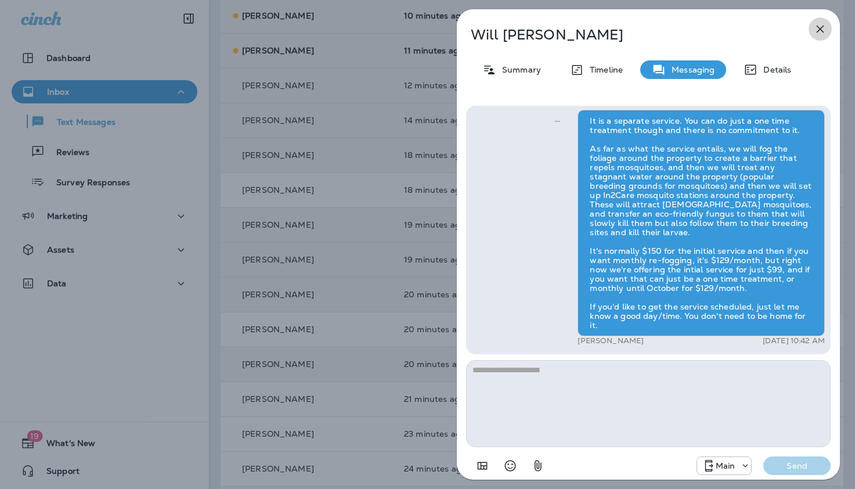
click at [822, 27] on icon "button" at bounding box center [821, 30] width 8 height 8
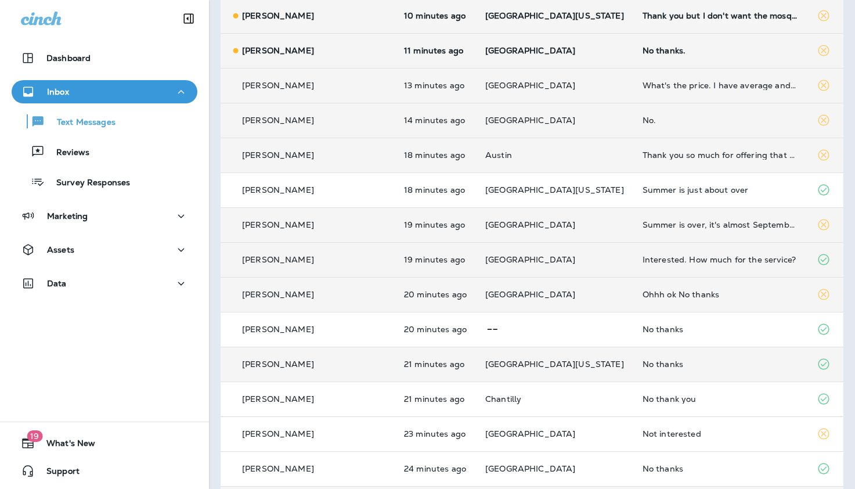
click at [643, 52] on div "No thanks." at bounding box center [721, 50] width 156 height 9
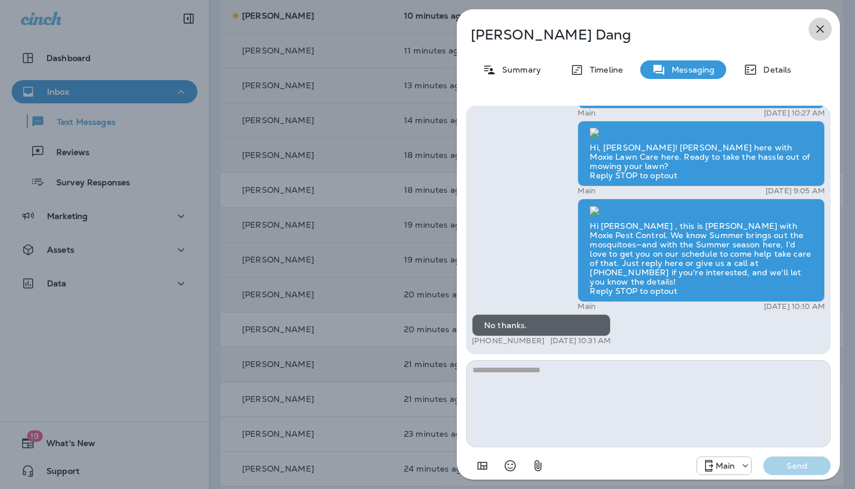
click at [817, 28] on icon "button" at bounding box center [820, 29] width 14 height 14
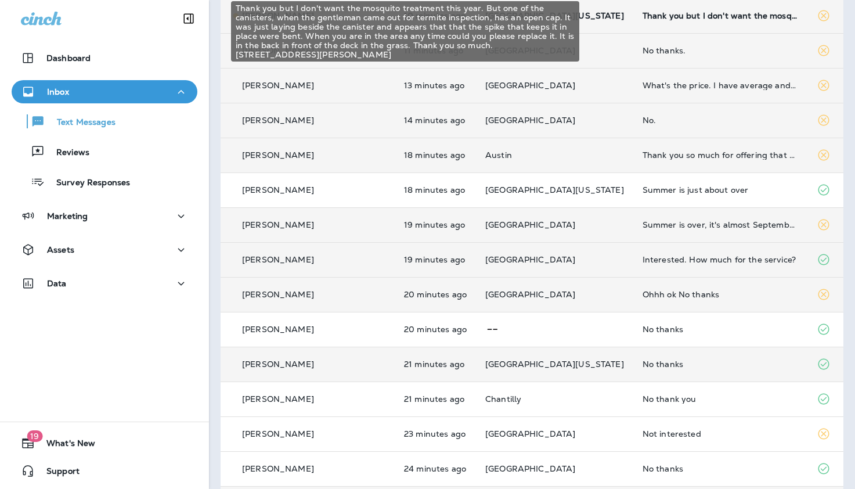
click at [653, 16] on div "Thank you but I don't want the mosquito treatment this year. But one of the can…" at bounding box center [721, 15] width 156 height 9
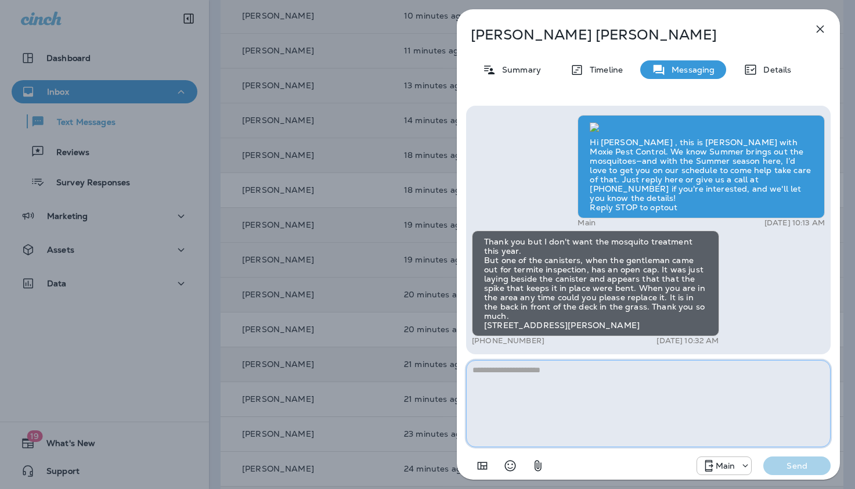
paste textarea "**********"
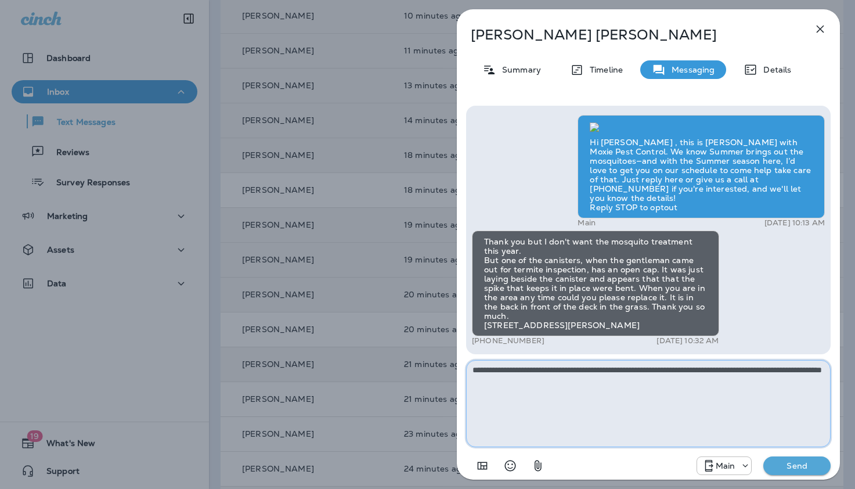
type textarea "**********"
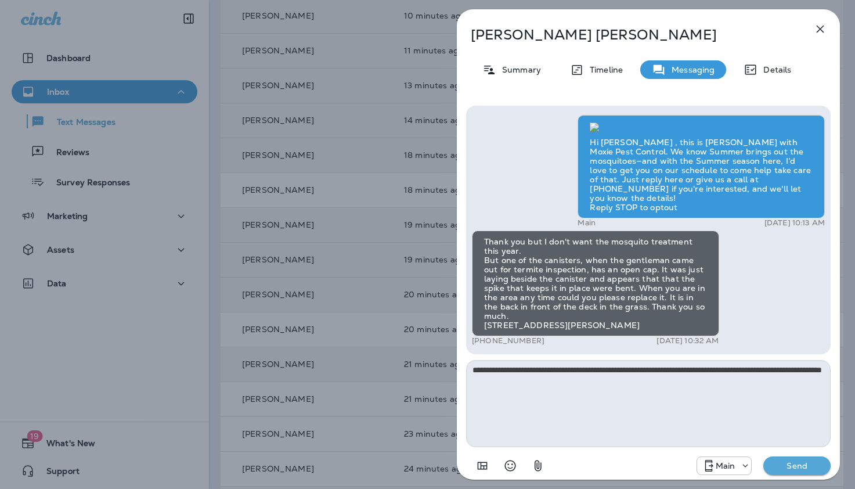
click at [788, 467] on p "Send" at bounding box center [797, 465] width 49 height 10
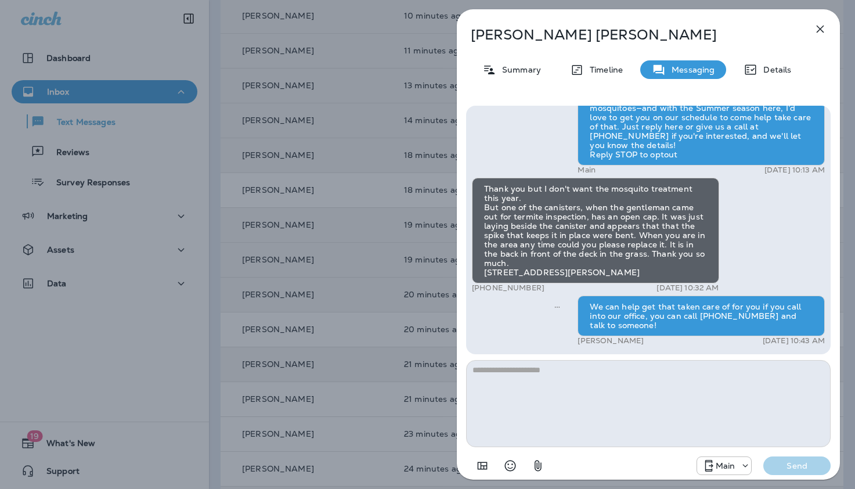
click at [822, 28] on icon "button" at bounding box center [820, 29] width 14 height 14
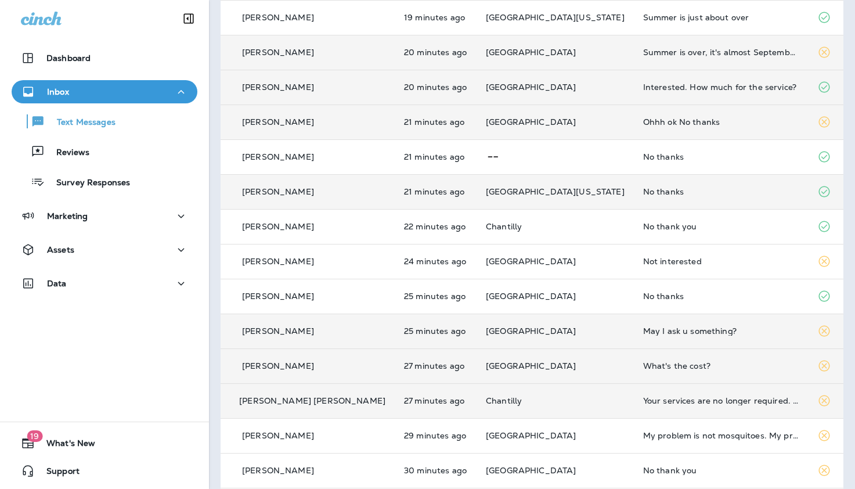
scroll to position [684, 0]
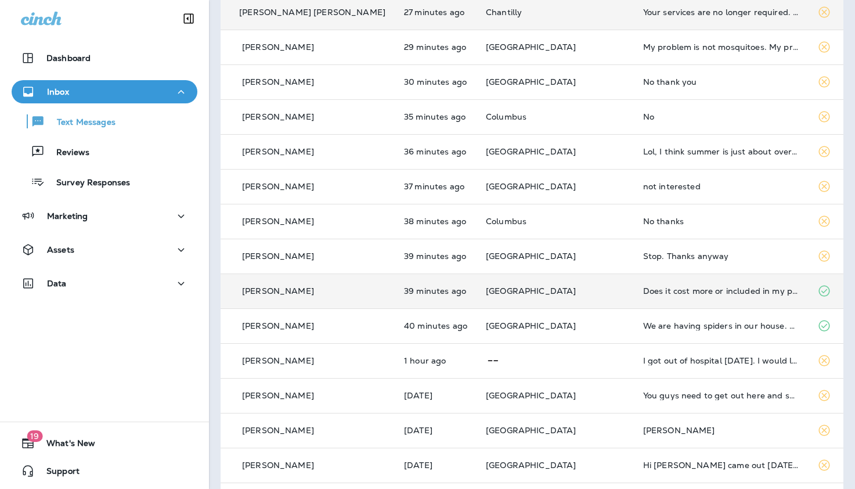
click at [643, 288] on div "Does it cost more or included in my package?" at bounding box center [721, 290] width 156 height 9
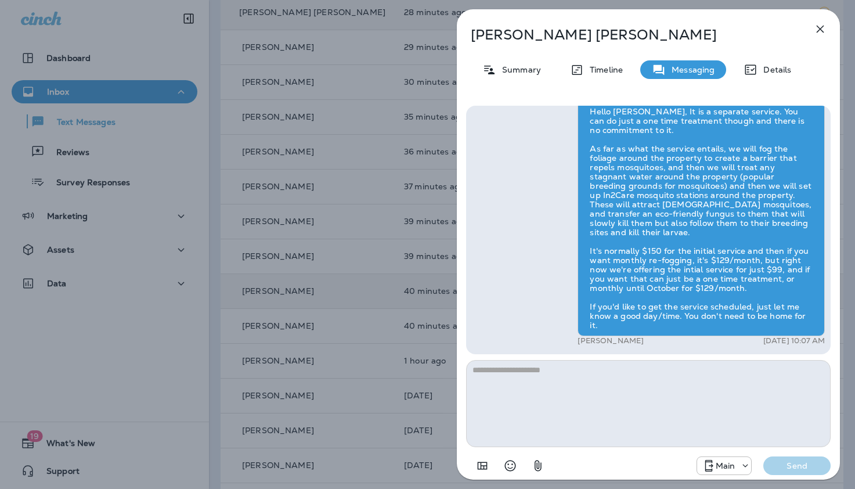
click at [822, 27] on icon "button" at bounding box center [820, 29] width 14 height 14
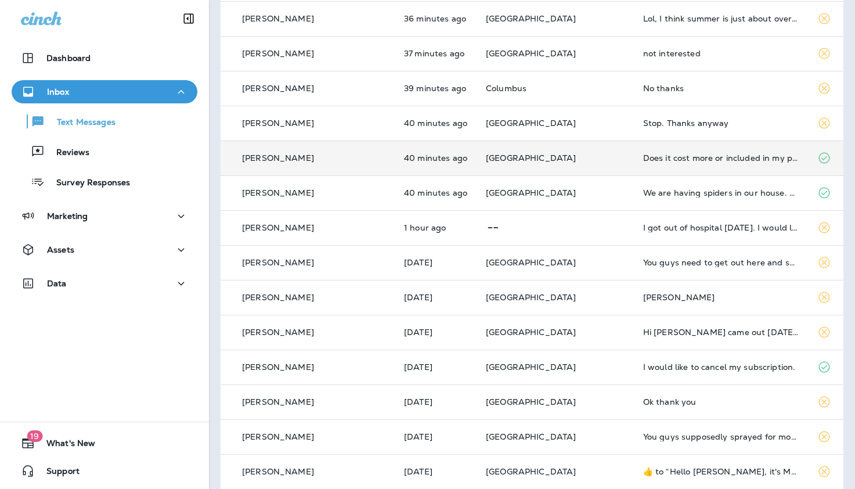
scroll to position [841, 0]
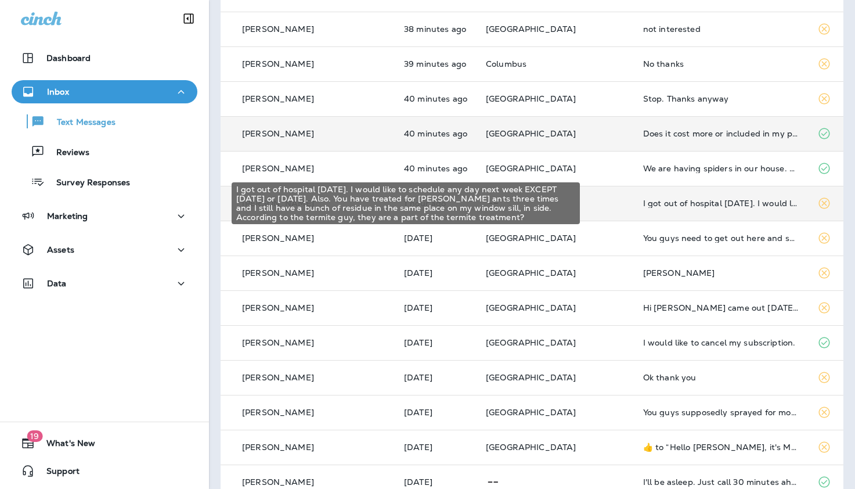
click at [643, 203] on div "I got out of hospital [DATE]. I would like to schedule any day next week EXCEPT…" at bounding box center [721, 203] width 156 height 9
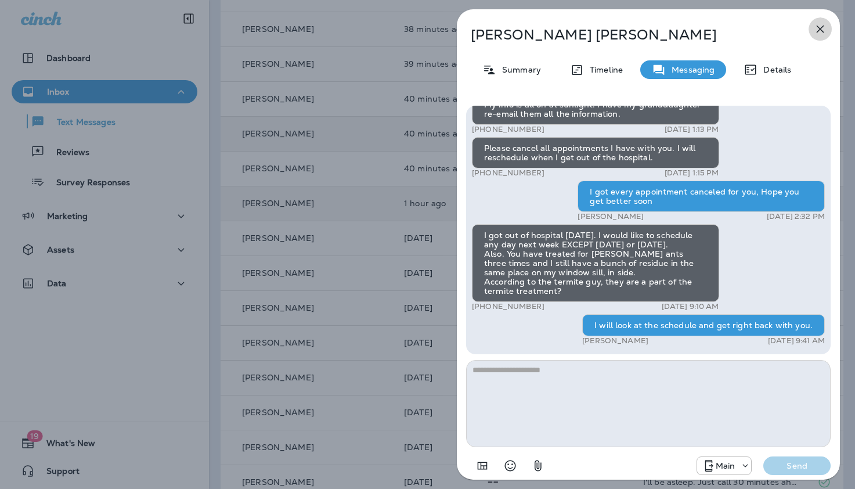
click at [820, 27] on icon "button" at bounding box center [820, 29] width 14 height 14
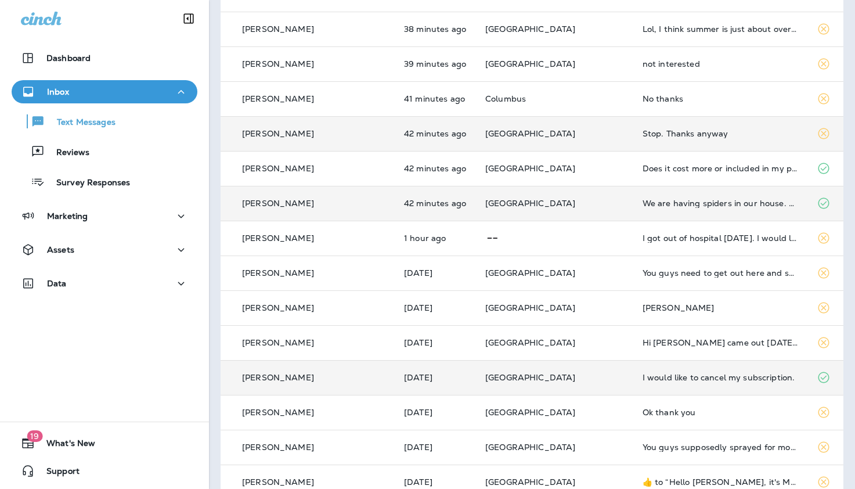
scroll to position [843, 0]
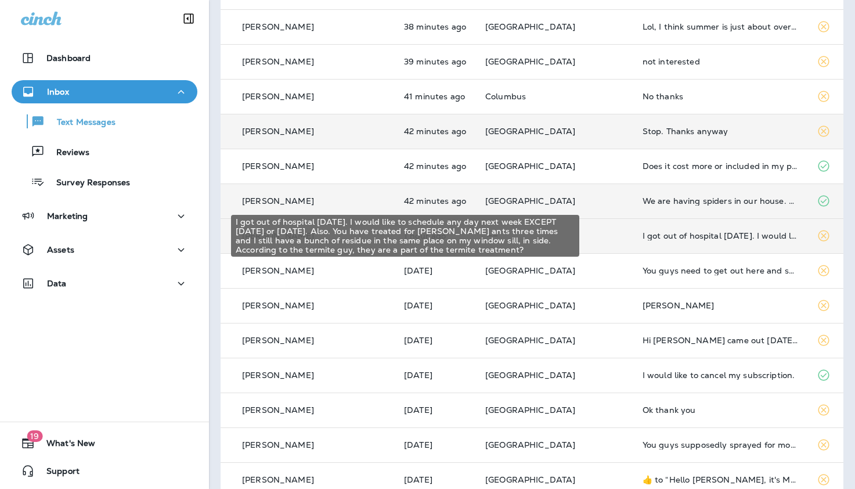
click at [643, 236] on div "I got out of hospital [DATE]. I would like to schedule any day next week EXCEPT…" at bounding box center [721, 235] width 156 height 9
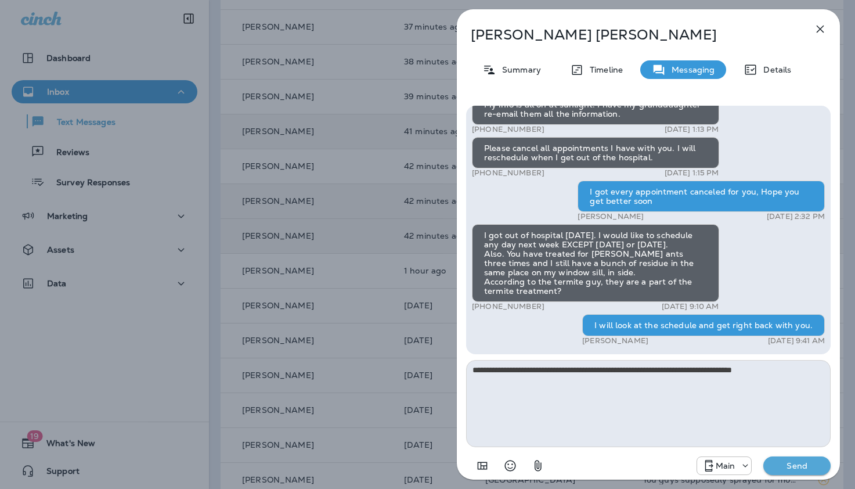
click at [747, 371] on textarea "**********" at bounding box center [648, 403] width 365 height 87
click at [785, 372] on textarea "**********" at bounding box center [648, 403] width 365 height 87
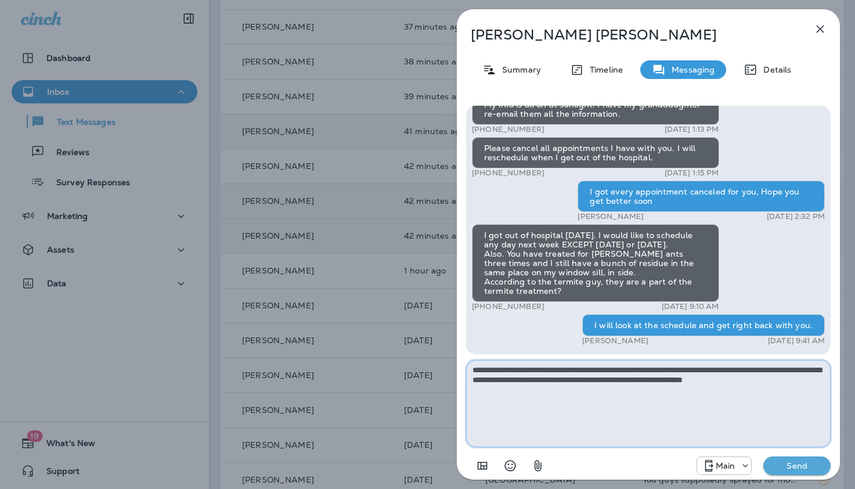
type textarea "**********"
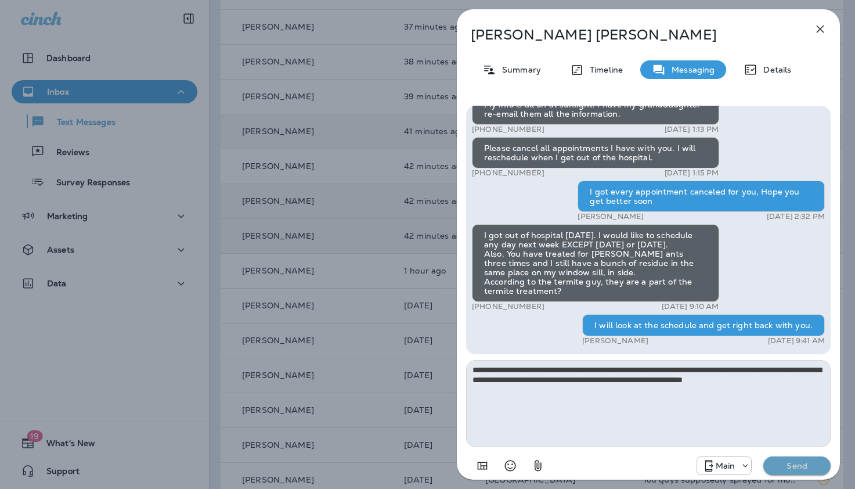
click at [791, 466] on p "Send" at bounding box center [797, 465] width 49 height 10
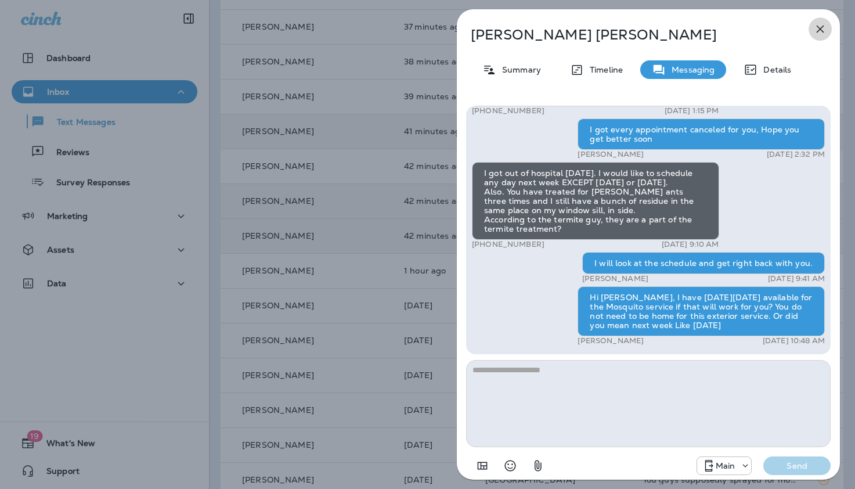
click at [819, 27] on icon "button" at bounding box center [821, 30] width 8 height 8
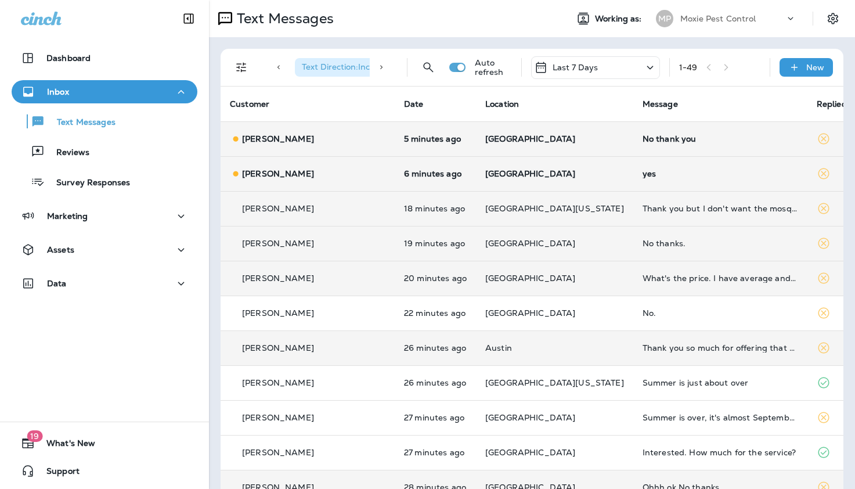
click at [643, 174] on div "yes" at bounding box center [721, 173] width 156 height 9
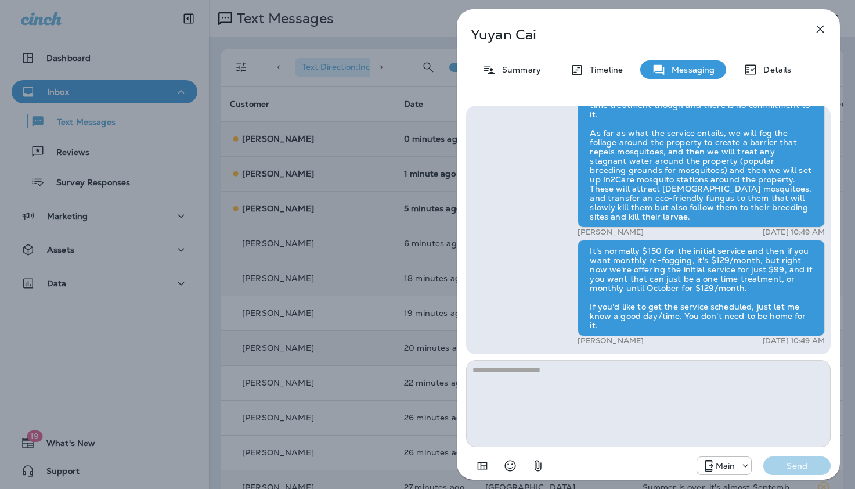
click at [820, 28] on icon "button" at bounding box center [820, 29] width 14 height 14
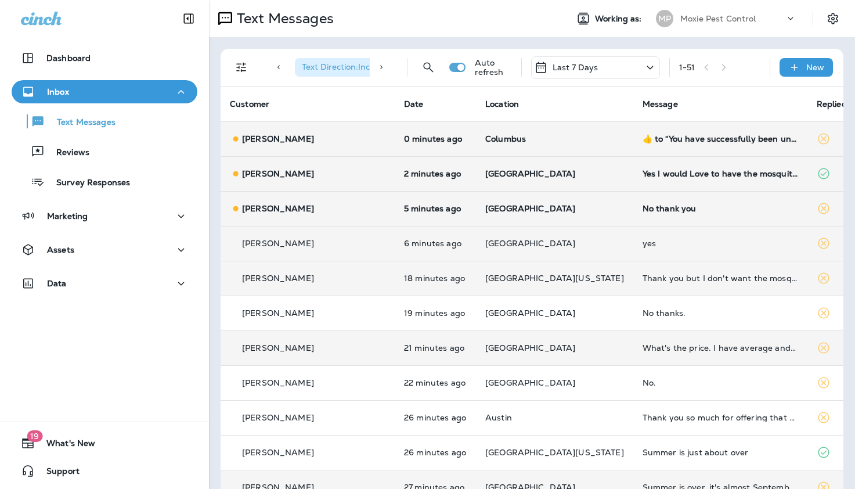
click at [643, 208] on div "No thank you" at bounding box center [721, 208] width 156 height 9
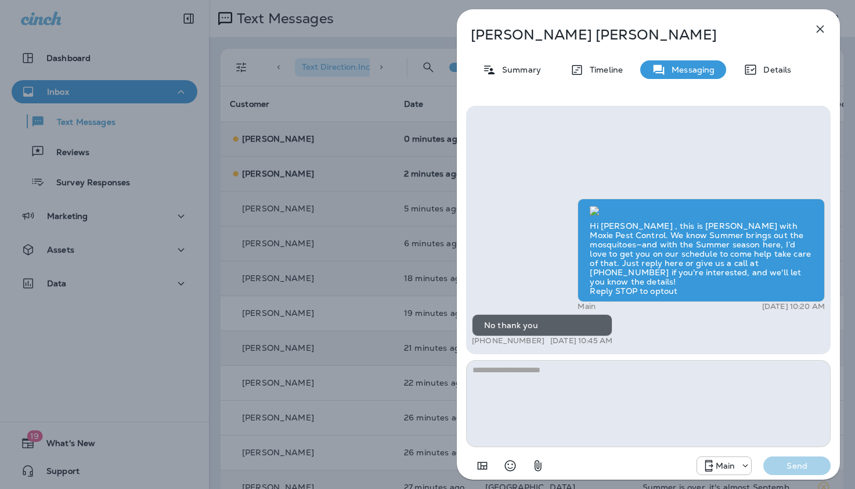
click at [821, 27] on icon "button" at bounding box center [821, 30] width 8 height 8
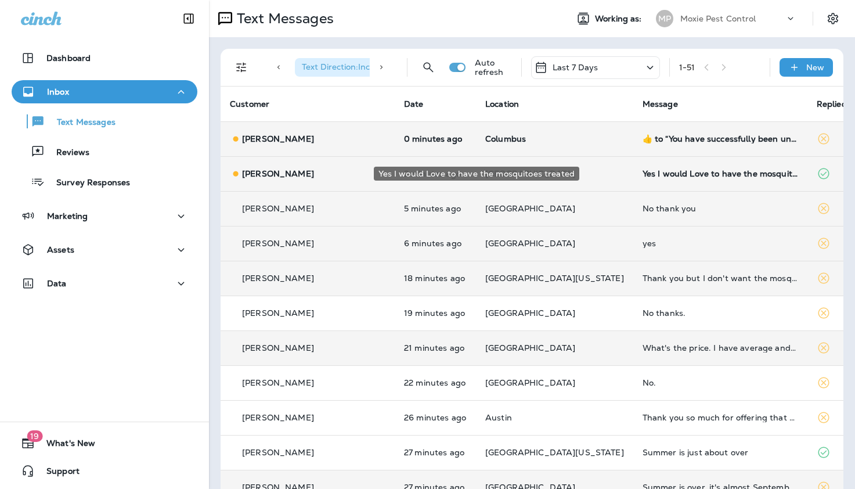
click at [643, 174] on div "Yes I would Love to have the mosquitoes treated" at bounding box center [721, 173] width 156 height 9
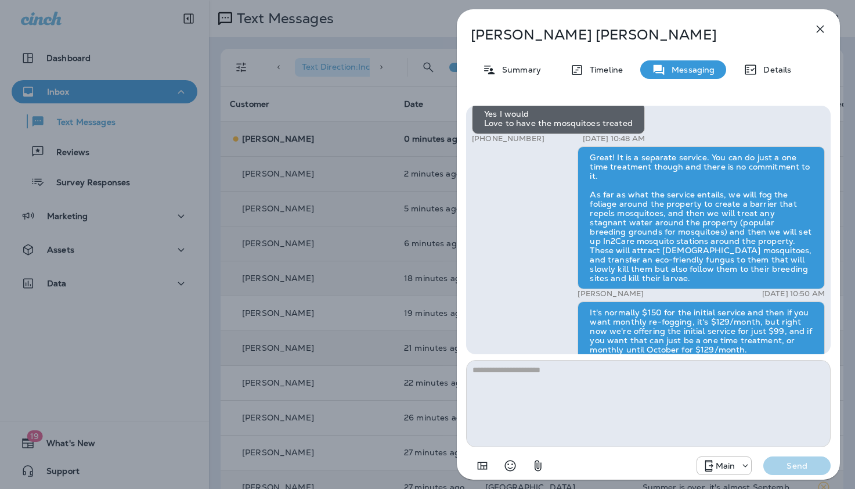
scroll to position [-244, 0]
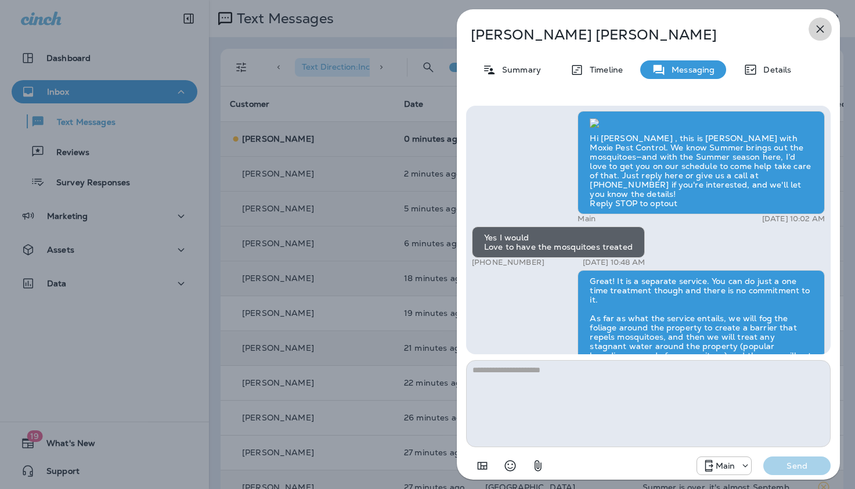
click at [820, 26] on icon "button" at bounding box center [820, 29] width 14 height 14
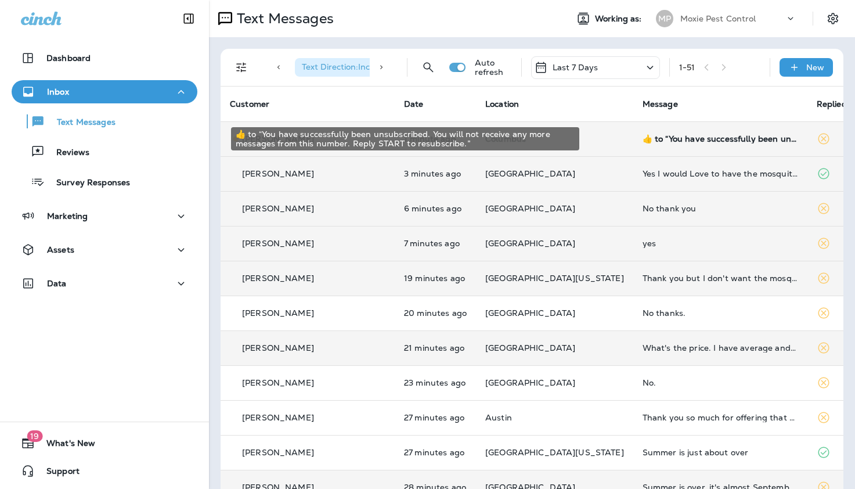
click at [643, 139] on div "​👍​ to “ You have successfully been unsubscribed. You will not receive any more…" at bounding box center [721, 138] width 156 height 9
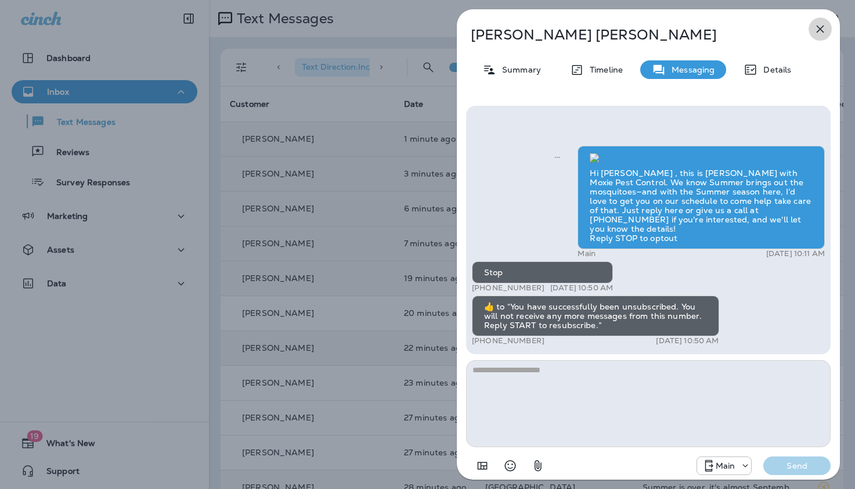
click at [819, 27] on icon "button" at bounding box center [820, 29] width 14 height 14
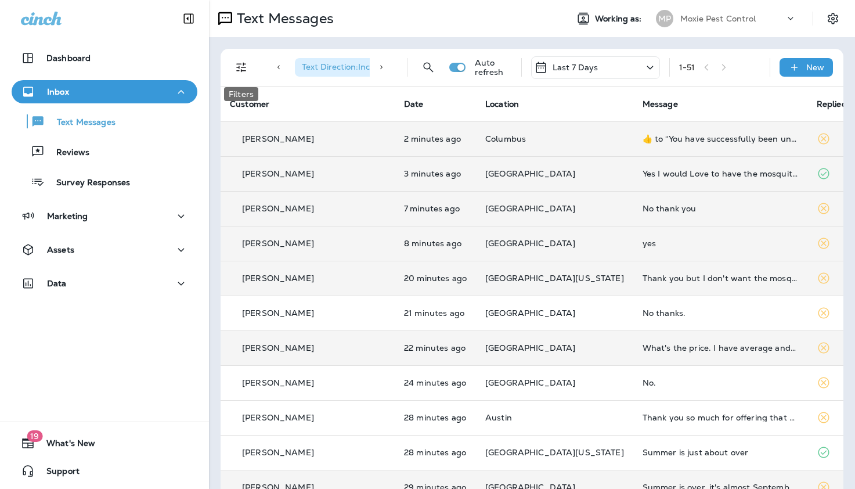
click at [238, 69] on icon "Filters" at bounding box center [242, 67] width 14 height 14
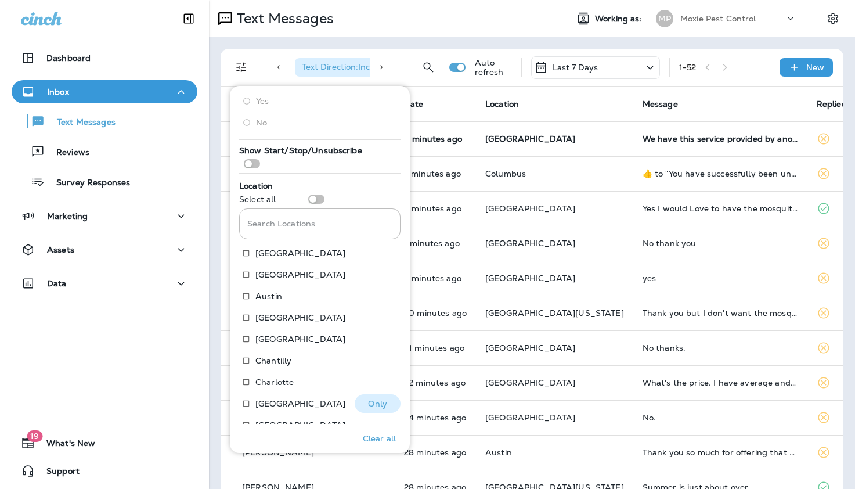
scroll to position [145, 0]
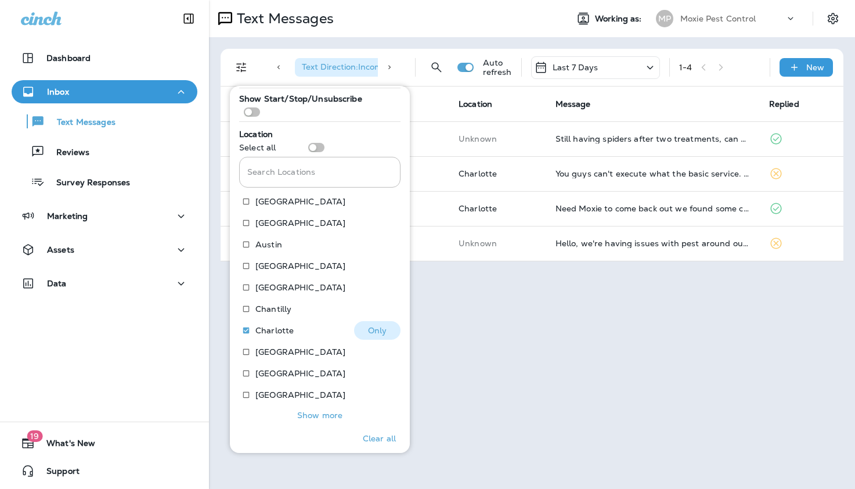
scroll to position [191, 0]
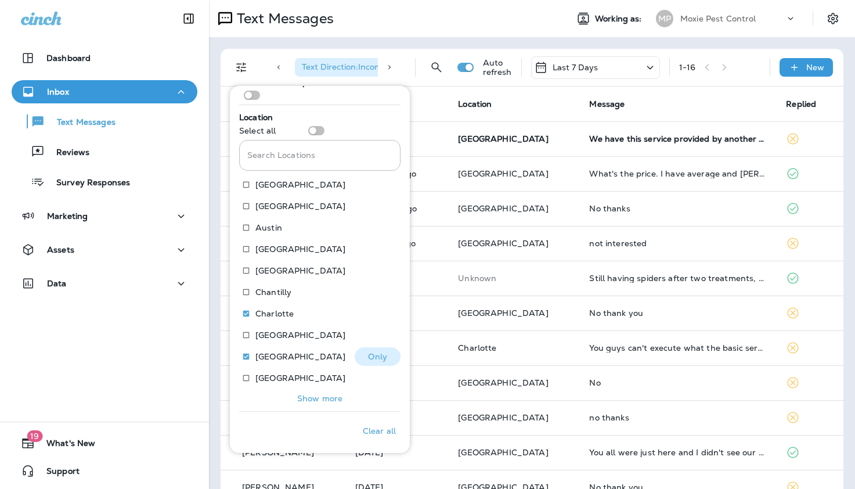
scroll to position [208, 0]
click at [303, 396] on p "Show more" at bounding box center [319, 396] width 45 height 9
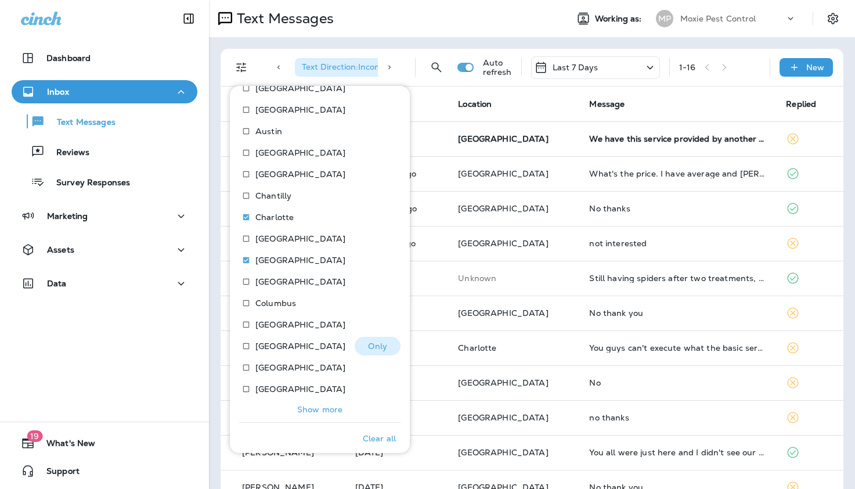
scroll to position [316, 0]
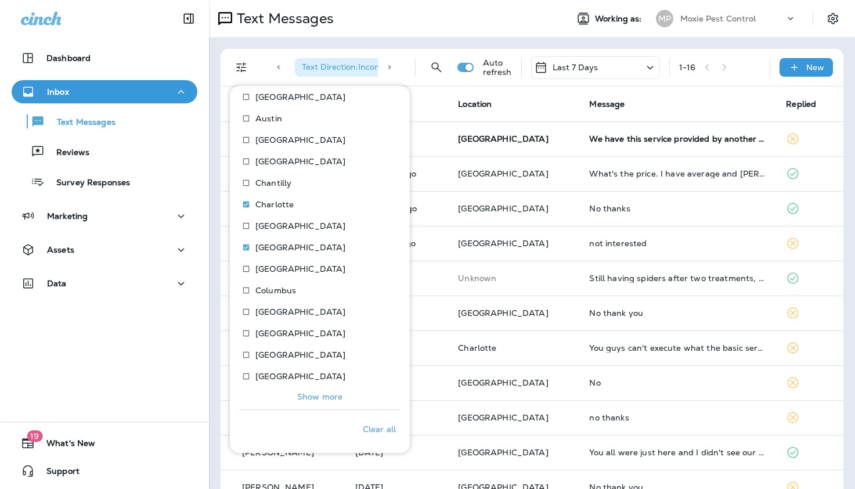
click at [302, 393] on p "Show more" at bounding box center [319, 396] width 45 height 9
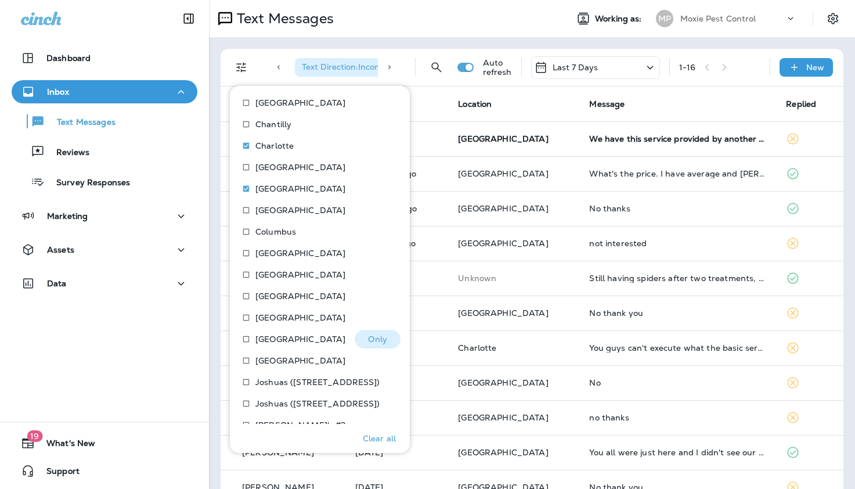
scroll to position [423, 0]
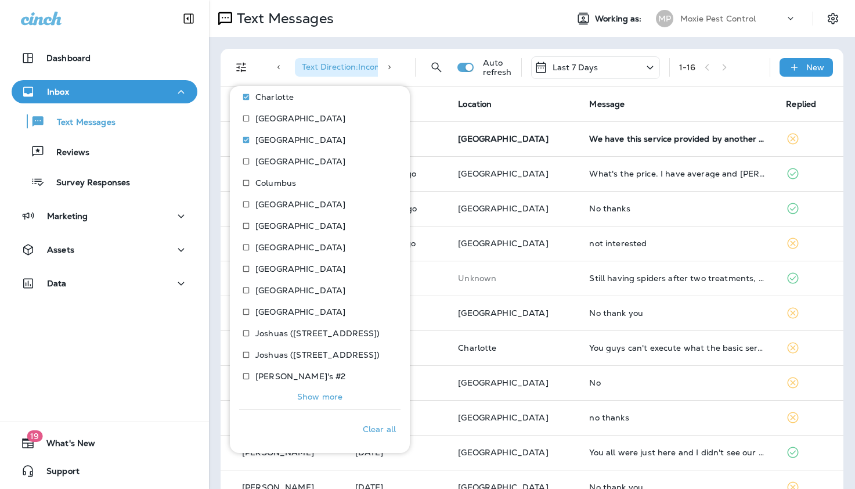
click at [301, 393] on p "Show more" at bounding box center [319, 396] width 45 height 9
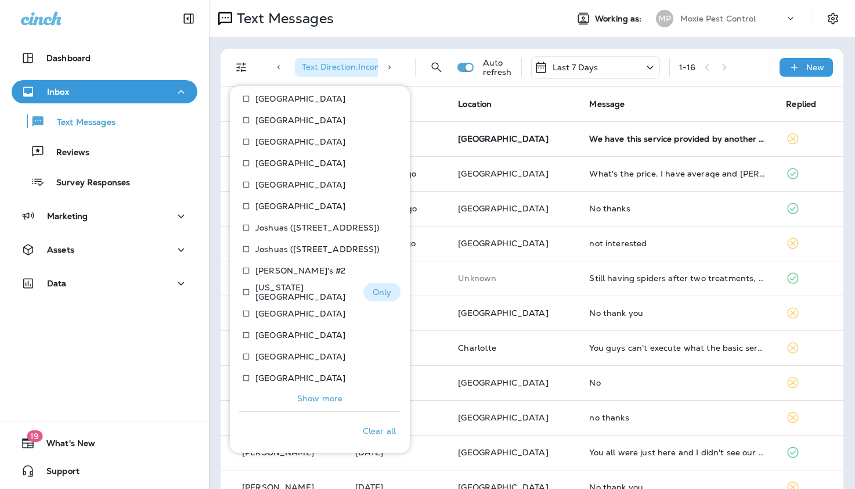
scroll to position [531, 0]
click at [313, 395] on p "Show more" at bounding box center [319, 396] width 45 height 9
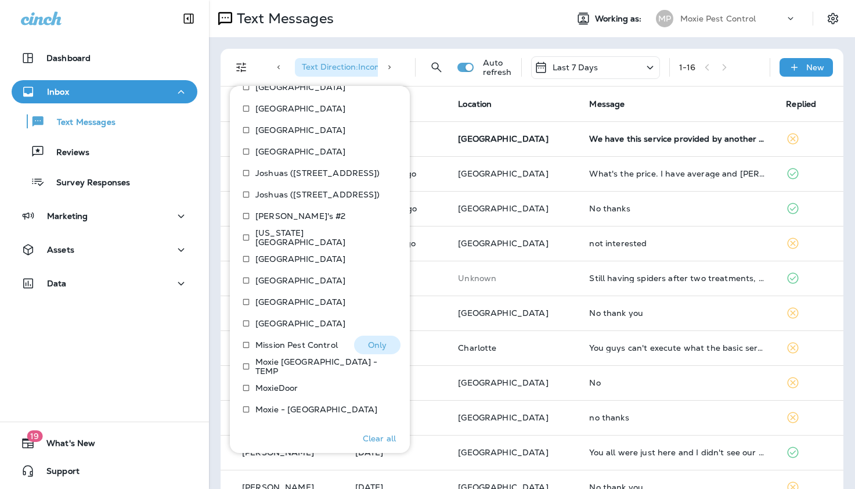
scroll to position [638, 0]
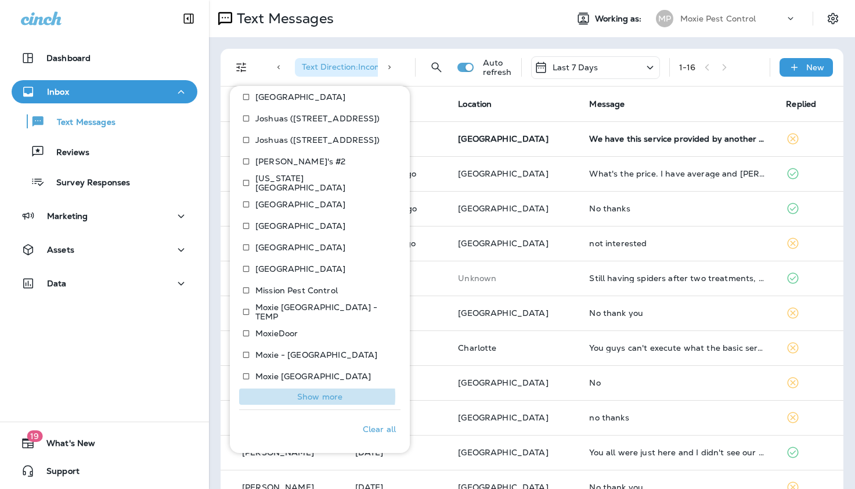
click at [311, 396] on p "Show more" at bounding box center [319, 396] width 45 height 9
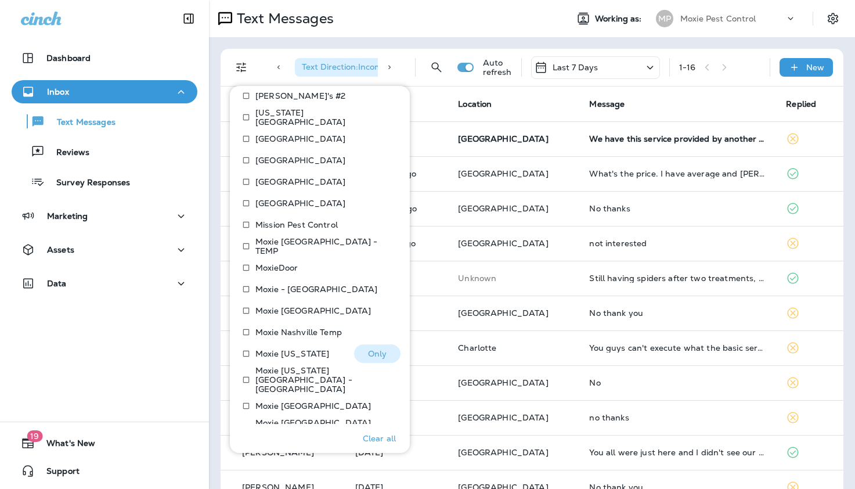
scroll to position [745, 0]
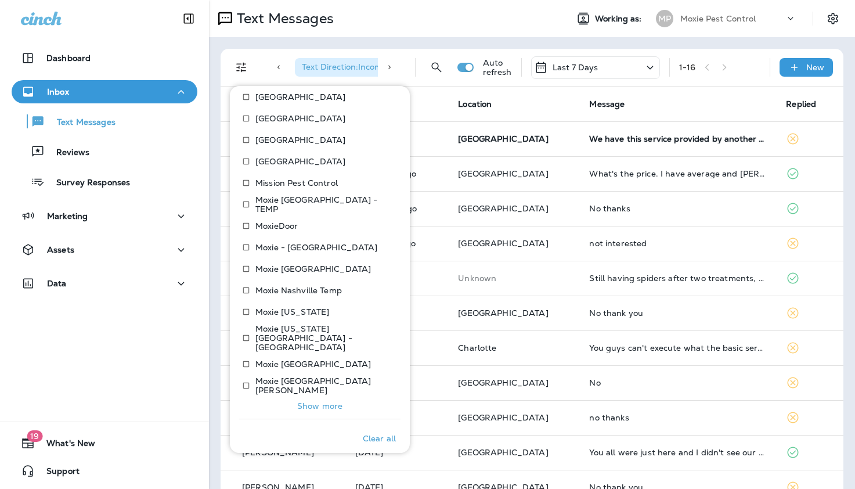
click at [308, 401] on p "Show more" at bounding box center [319, 405] width 45 height 9
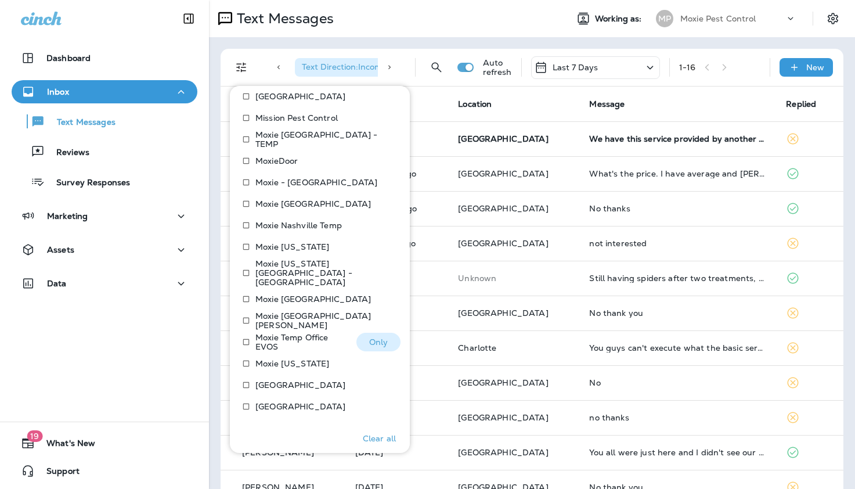
scroll to position [853, 0]
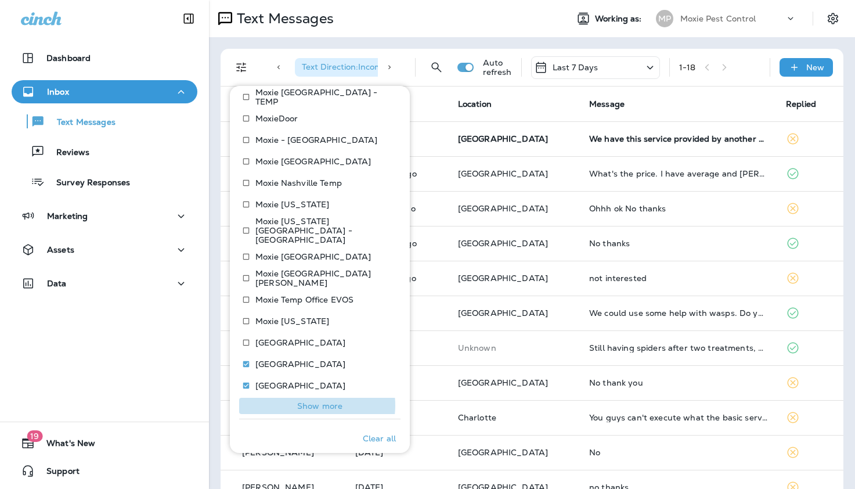
click at [314, 401] on p "Show more" at bounding box center [319, 405] width 45 height 9
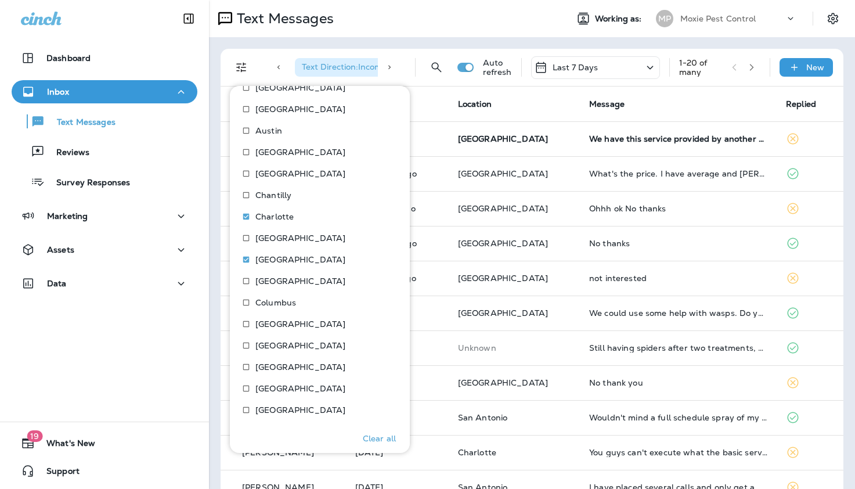
scroll to position [301, 0]
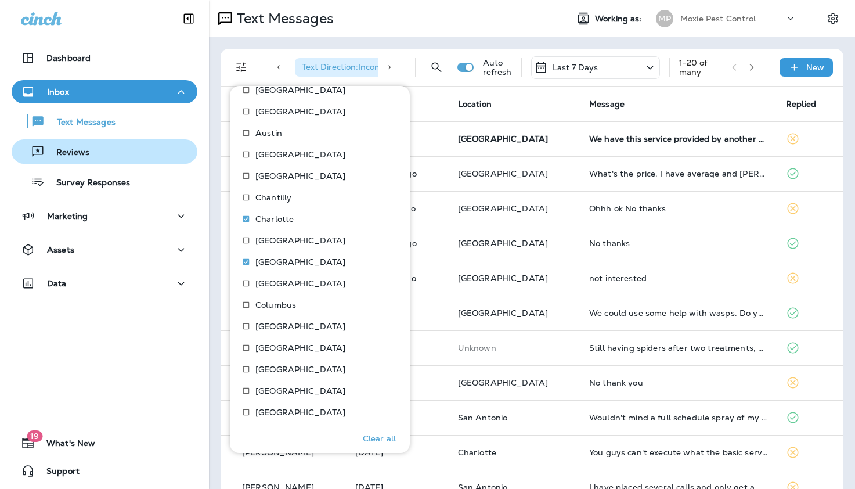
click at [174, 161] on button "Reviews" at bounding box center [105, 151] width 186 height 24
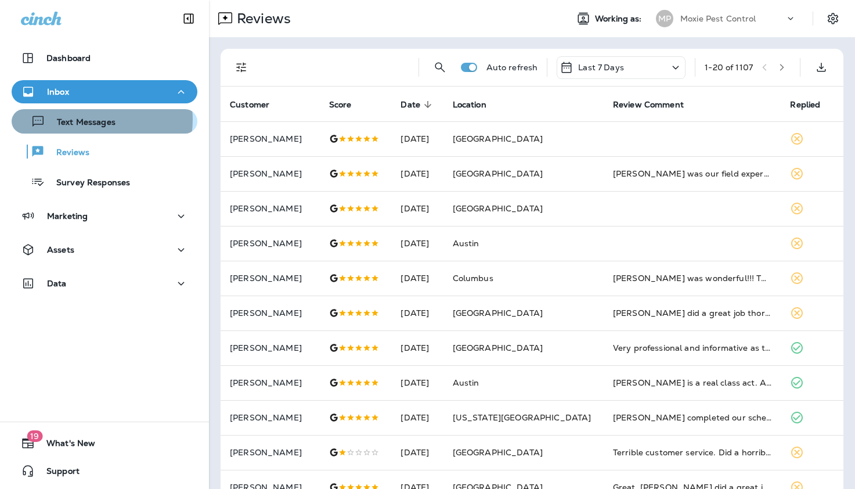
click at [92, 120] on p "Text Messages" at bounding box center [80, 122] width 70 height 11
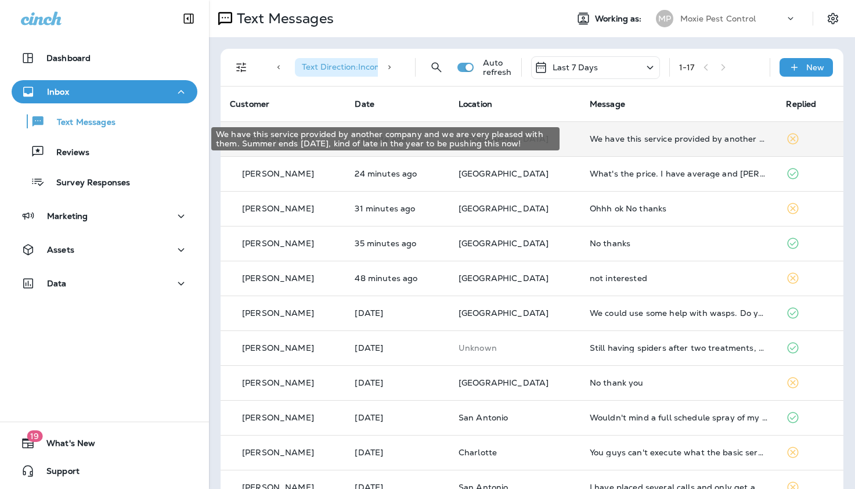
click at [624, 139] on div "We have this service provided by another company and we are very pleased with t…" at bounding box center [679, 138] width 178 height 9
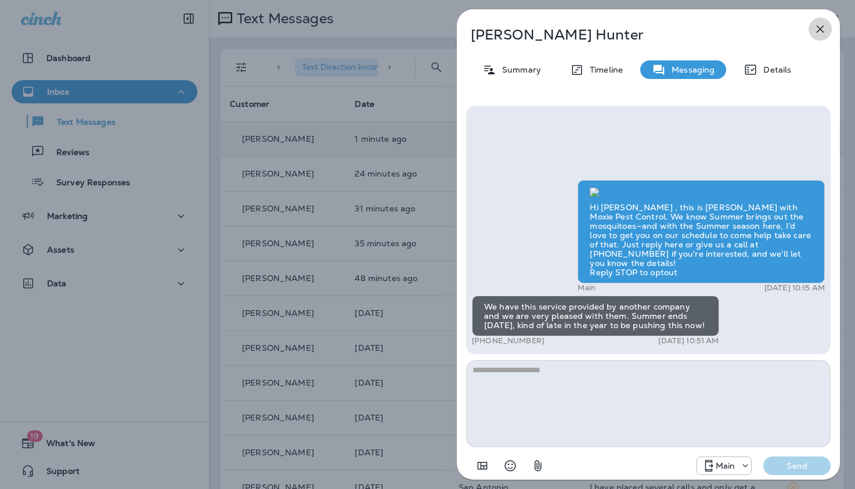
click at [821, 28] on icon "button" at bounding box center [821, 30] width 8 height 8
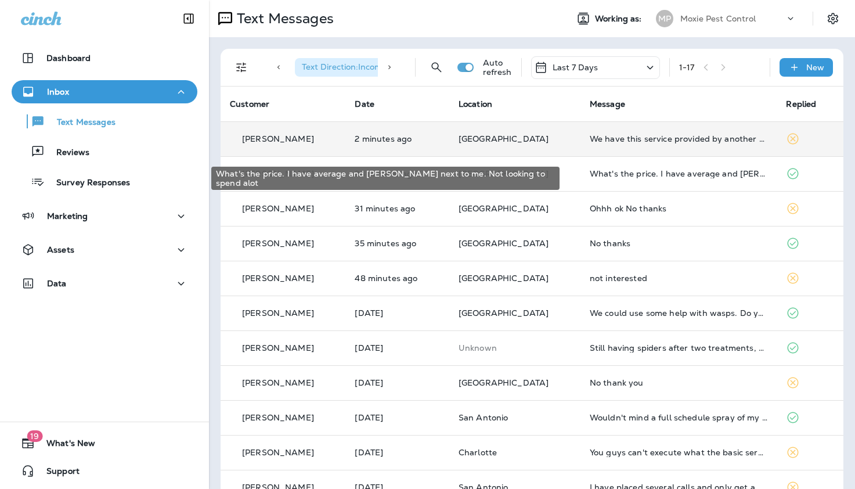
click at [609, 174] on div "What's the price. I have average and [PERSON_NAME] next to me. Not looking to s…" at bounding box center [679, 173] width 178 height 9
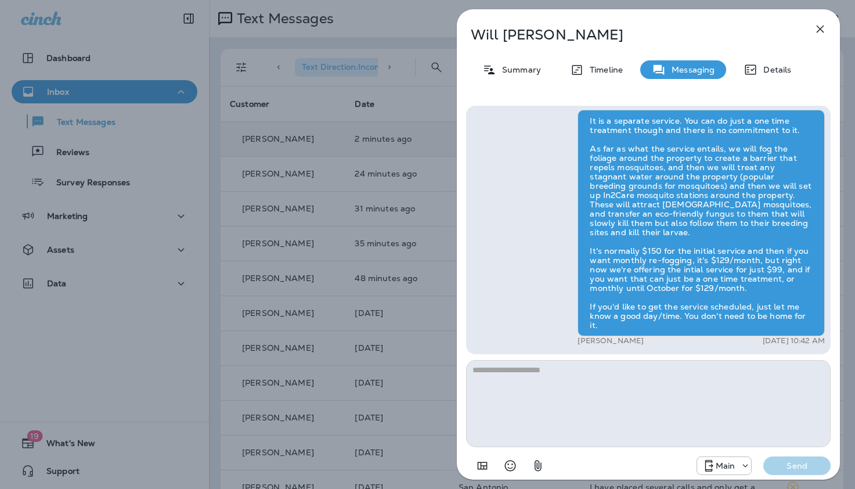
click at [819, 28] on icon "button" at bounding box center [820, 29] width 14 height 14
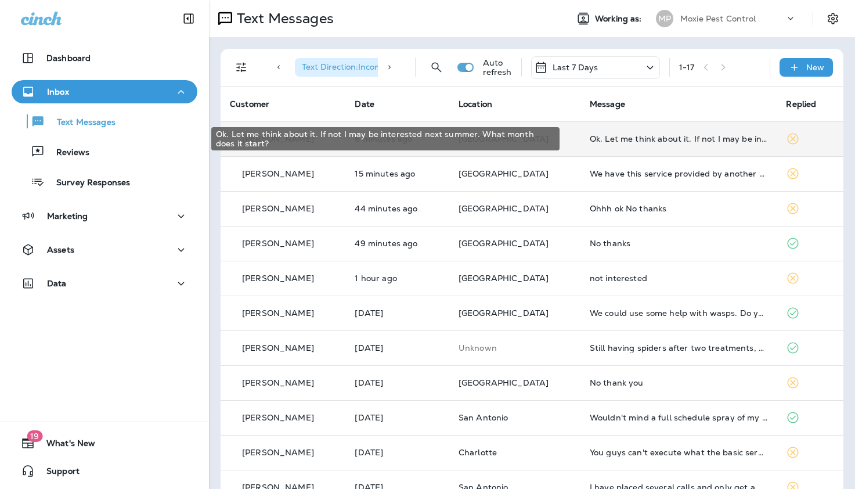
click at [656, 141] on div "Ok. Let me think about it. If not I may be interested next summer. What month d…" at bounding box center [679, 138] width 178 height 9
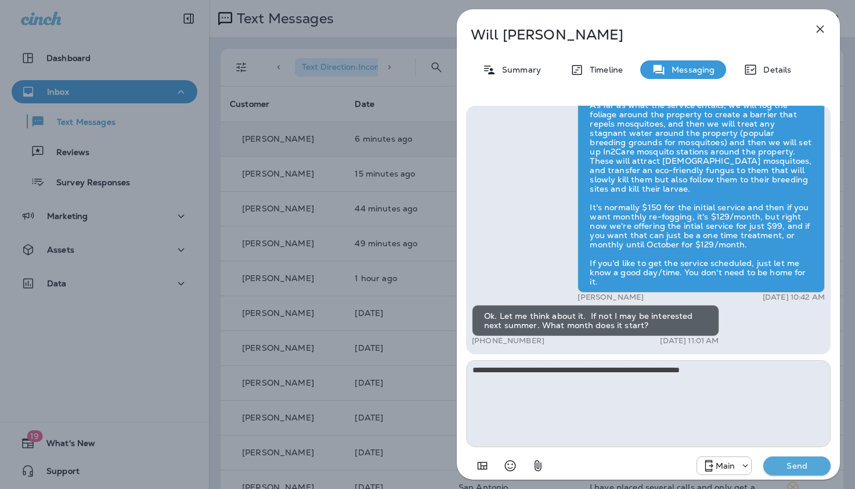
type textarea "**********"
click at [789, 463] on p "Send" at bounding box center [797, 465] width 49 height 10
